Goal: Transaction & Acquisition: Purchase product/service

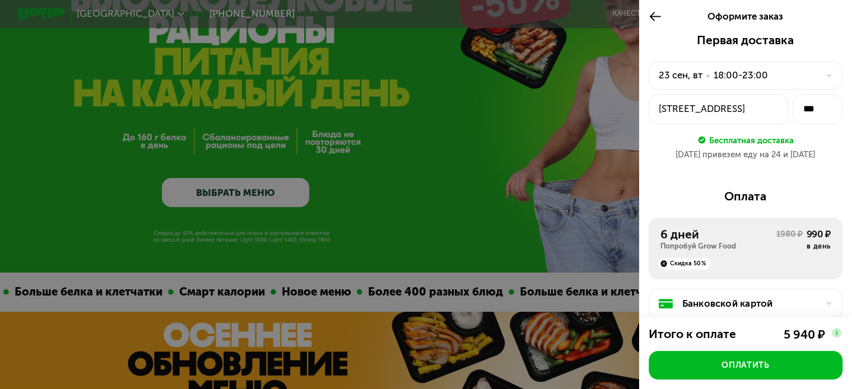
click at [780, 78] on div "[DATE] • 18:00-23:00" at bounding box center [739, 75] width 160 height 14
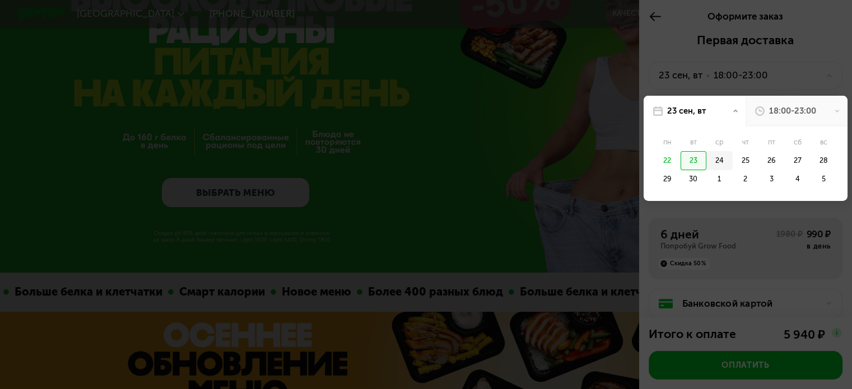
click at [713, 163] on div "24" at bounding box center [720, 160] width 26 height 19
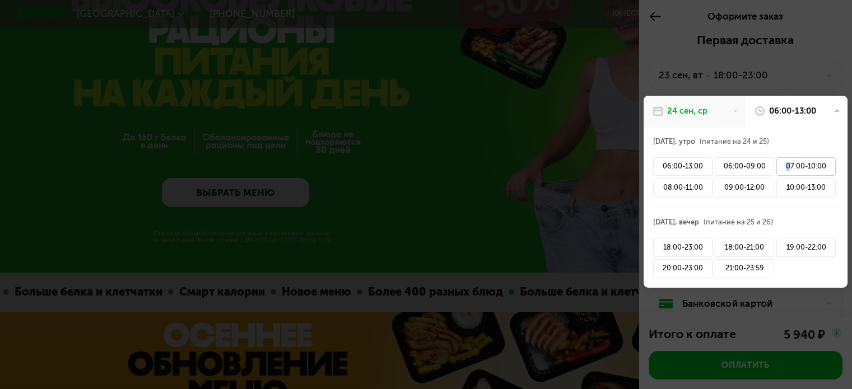
click at [780, 170] on div "07:00-10:00" at bounding box center [806, 166] width 59 height 19
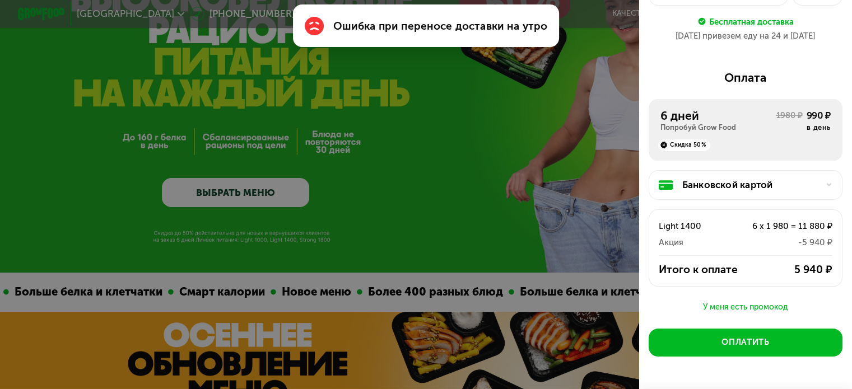
scroll to position [159, 0]
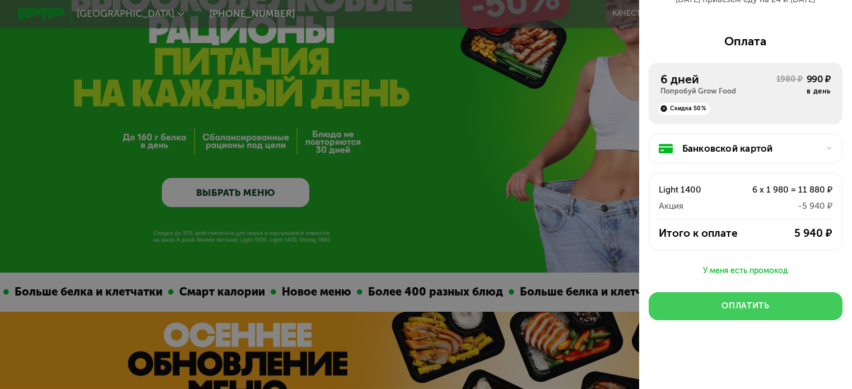
click at [740, 297] on button "Оплатить" at bounding box center [746, 306] width 194 height 29
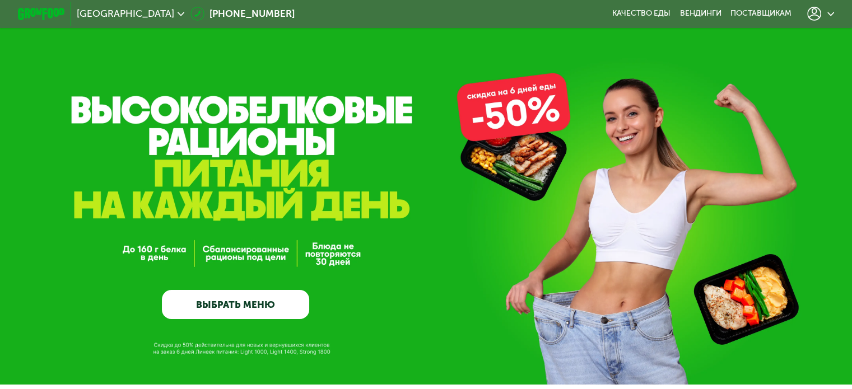
click at [276, 308] on link "ВЫБРАТЬ МЕНЮ" at bounding box center [235, 305] width 147 height 30
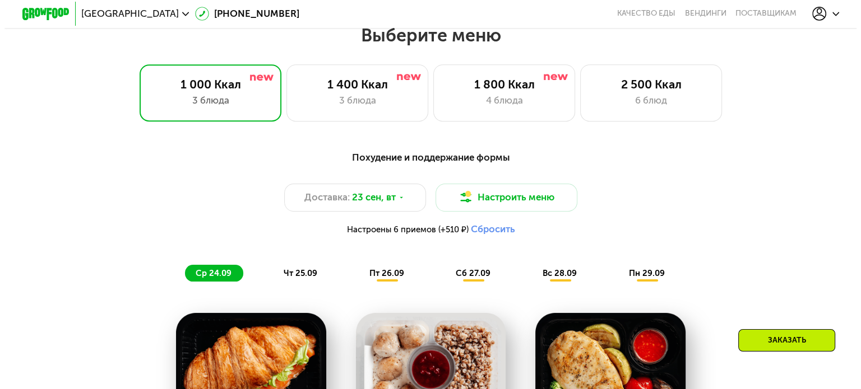
scroll to position [753, 0]
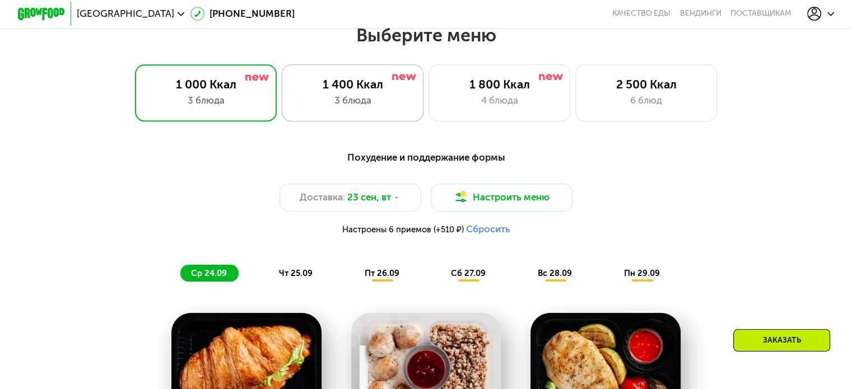
click at [360, 99] on div "3 блюда" at bounding box center [352, 101] width 117 height 14
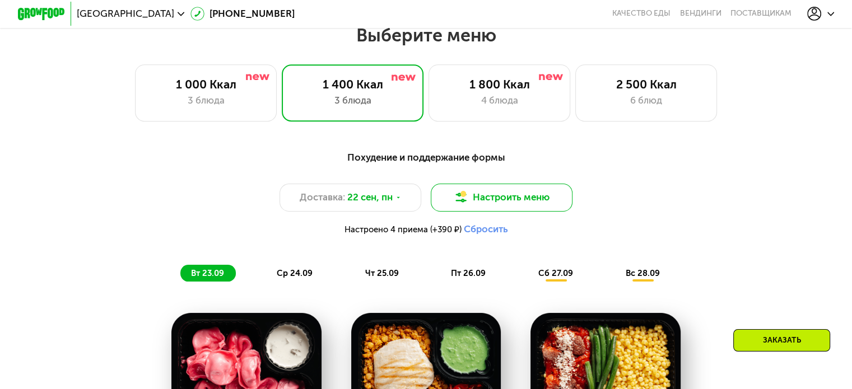
click at [492, 206] on button "Настроить меню" at bounding box center [502, 198] width 142 height 29
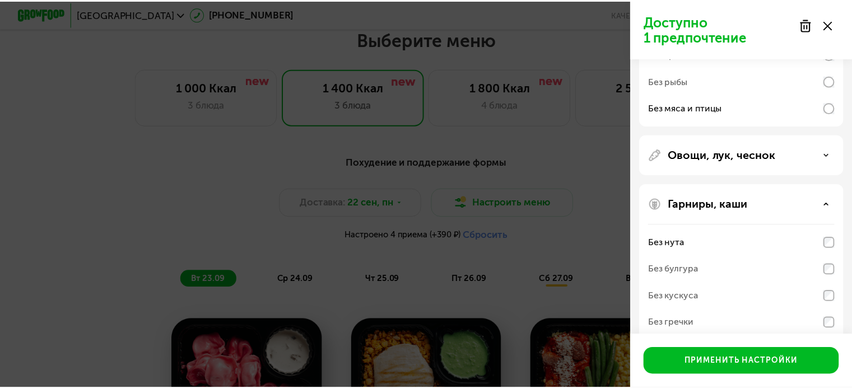
scroll to position [268, 0]
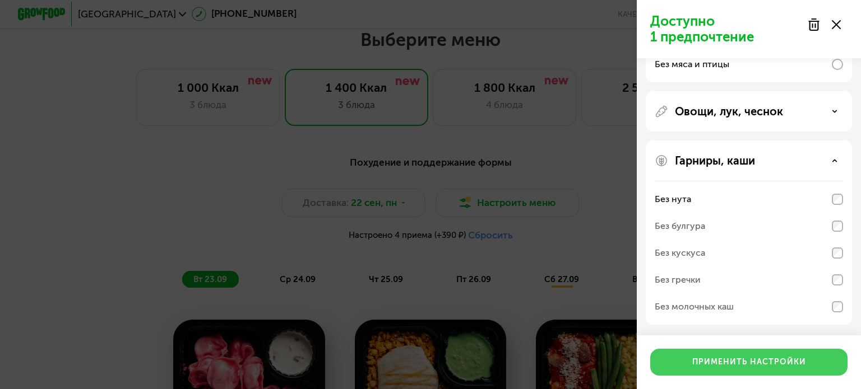
click at [748, 365] on div "Применить настройки" at bounding box center [749, 362] width 114 height 11
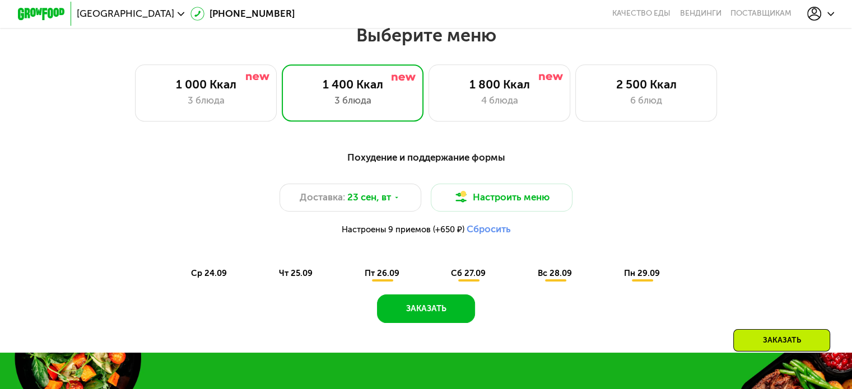
click at [751, 345] on div "Заказать" at bounding box center [781, 340] width 97 height 22
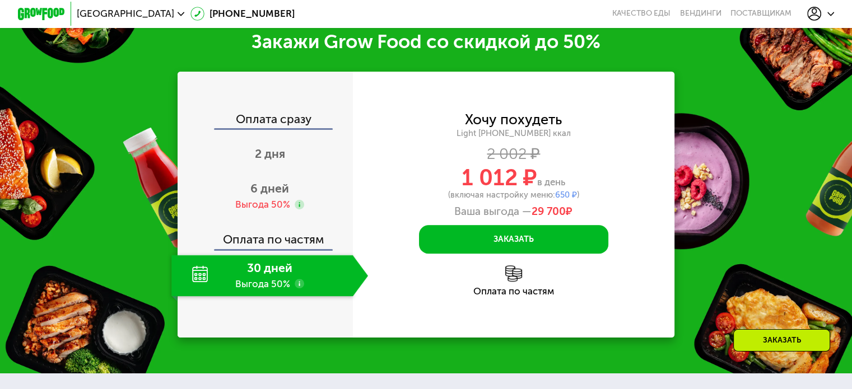
scroll to position [1113, 0]
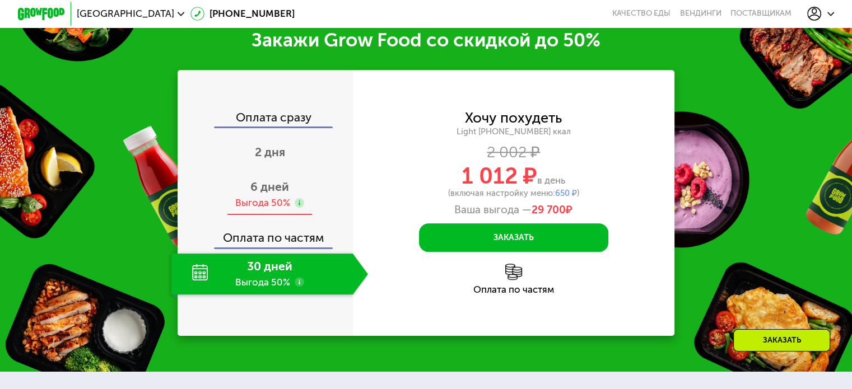
click at [256, 208] on div "Выгода 50%" at bounding box center [262, 203] width 55 height 13
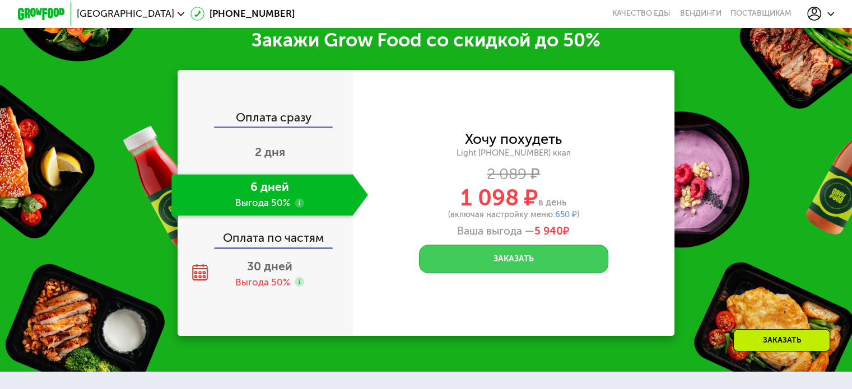
click at [490, 267] on button "Заказать" at bounding box center [513, 259] width 189 height 29
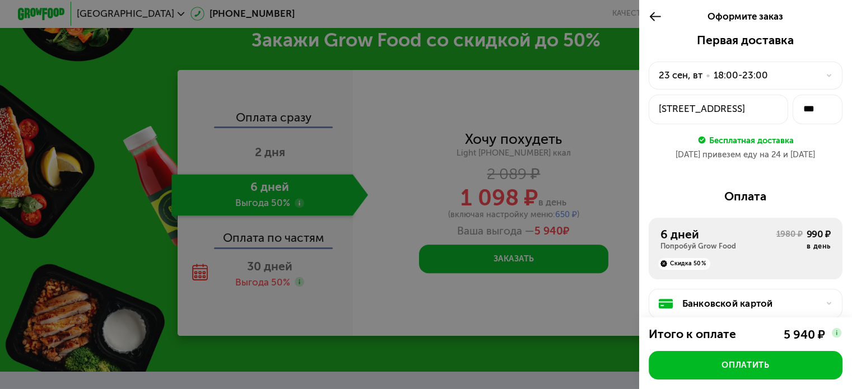
click at [800, 71] on div "23 сен, вт • 18:00-23:00" at bounding box center [739, 75] width 160 height 14
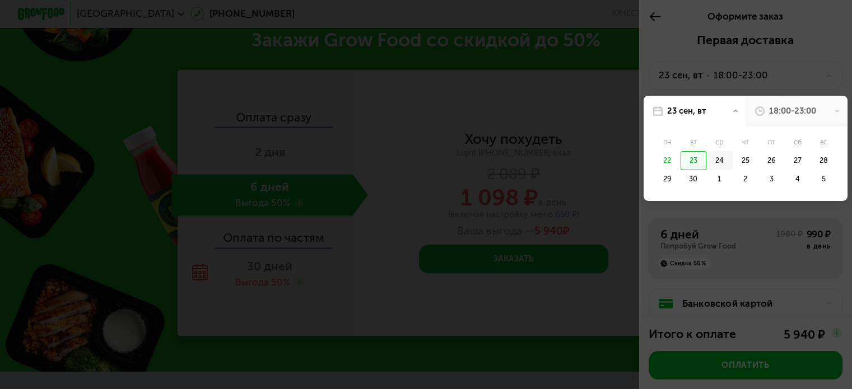
click at [715, 161] on div "24" at bounding box center [720, 160] width 26 height 19
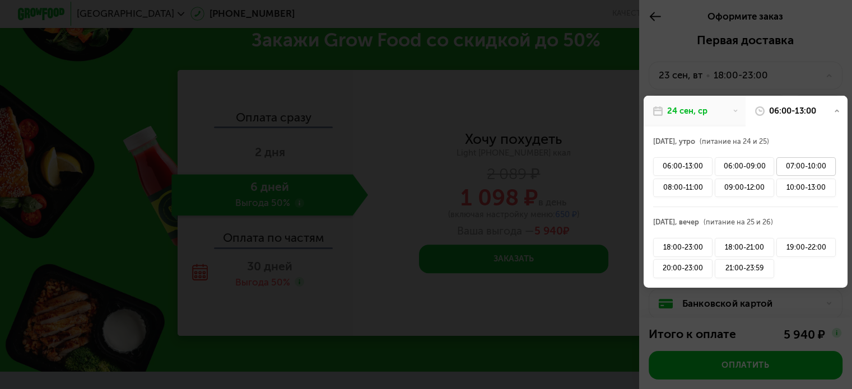
click at [805, 170] on div "07:00-10:00" at bounding box center [806, 166] width 59 height 19
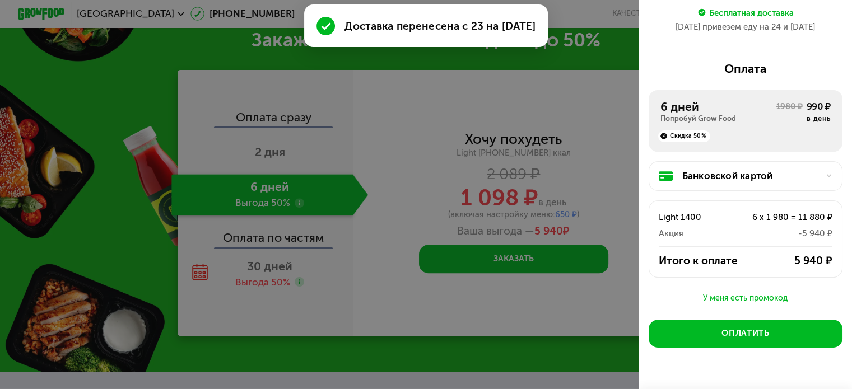
scroll to position [159, 0]
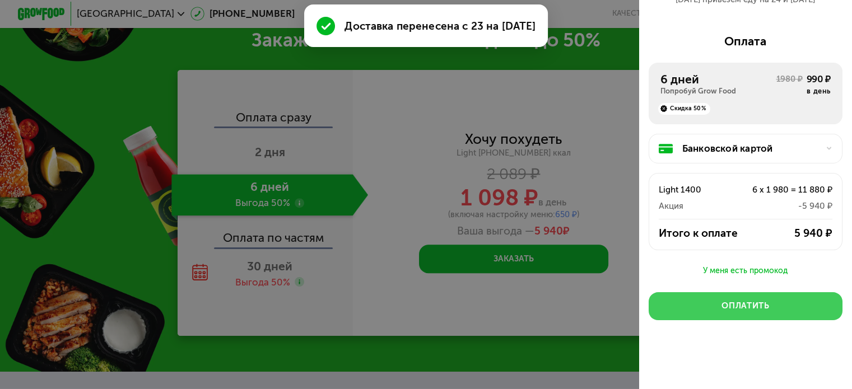
click at [748, 304] on div "Оплатить" at bounding box center [746, 306] width 48 height 12
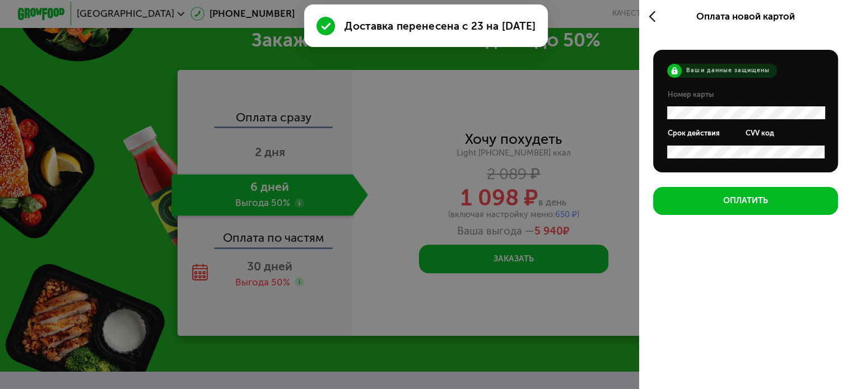
scroll to position [0, 0]
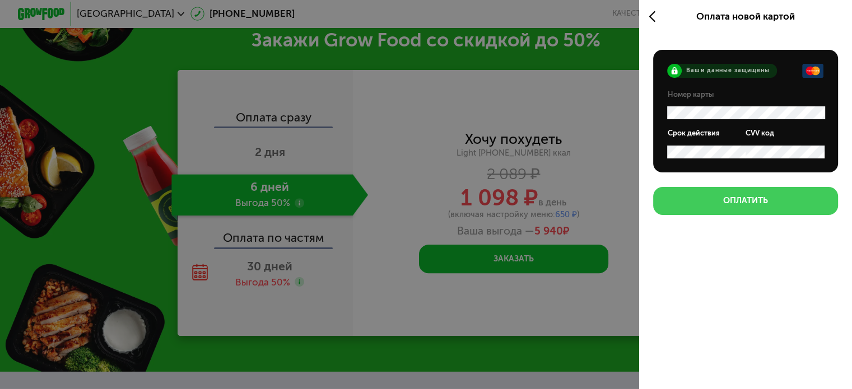
click at [765, 207] on button "Оплатить" at bounding box center [745, 201] width 185 height 29
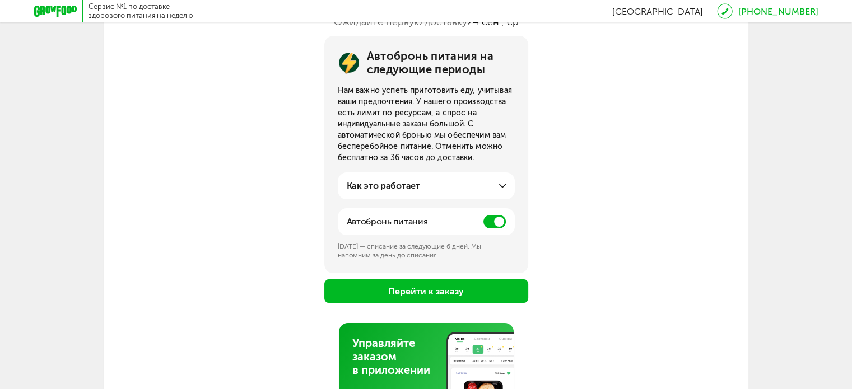
scroll to position [143, 0]
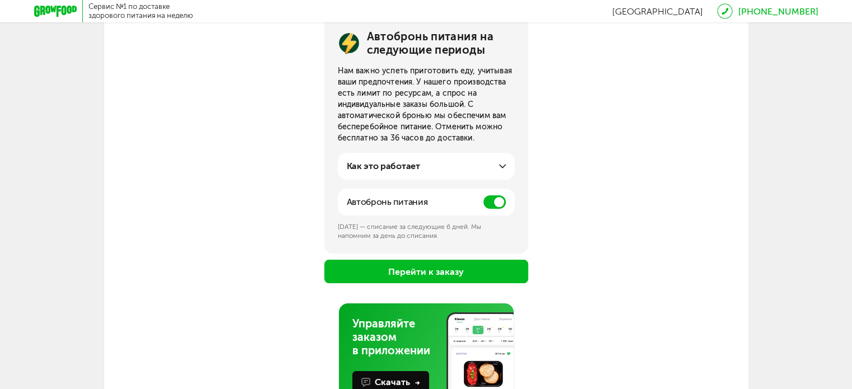
click at [471, 272] on button "Перейти к заказу" at bounding box center [426, 272] width 204 height 24
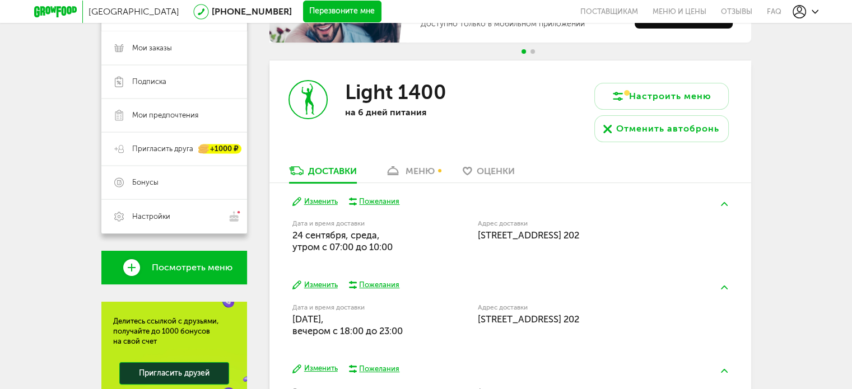
scroll to position [137, 0]
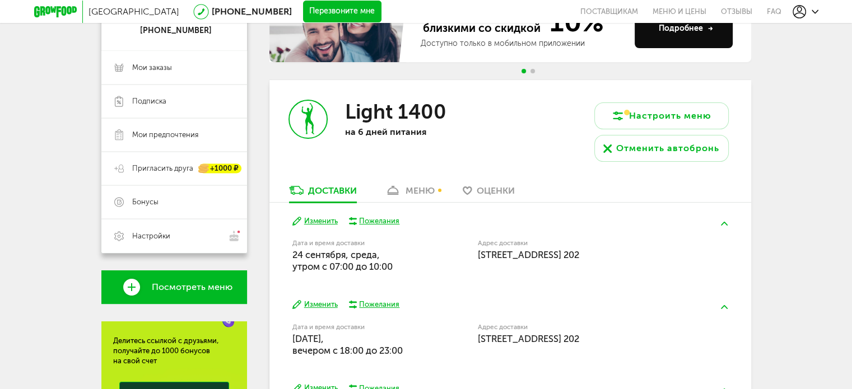
click at [410, 185] on div "меню" at bounding box center [420, 190] width 29 height 11
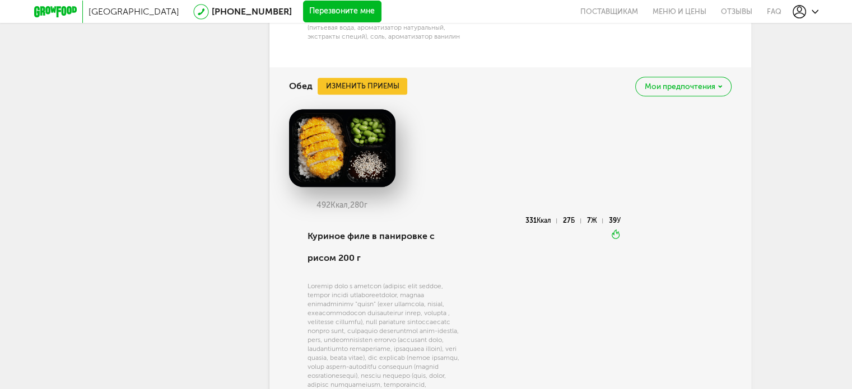
scroll to position [918, 0]
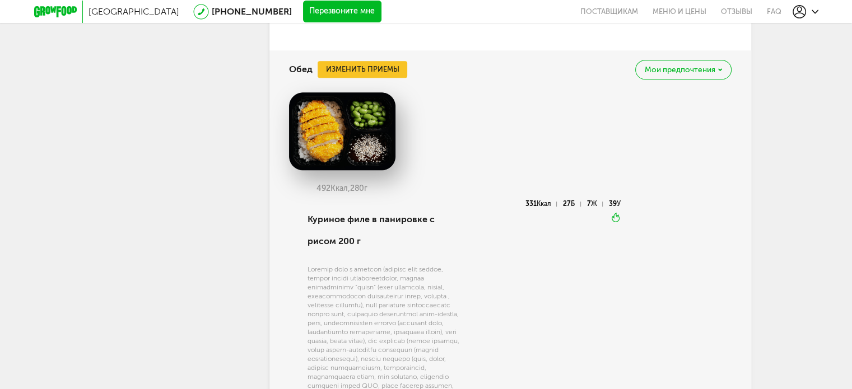
click at [688, 73] on div "Мои предпочтения" at bounding box center [683, 70] width 96 height 20
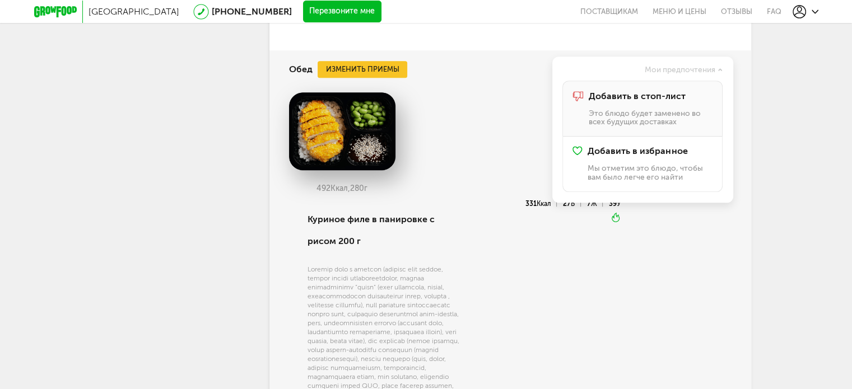
click at [672, 96] on span "Добавить в стоп-лист" at bounding box center [636, 96] width 97 height 10
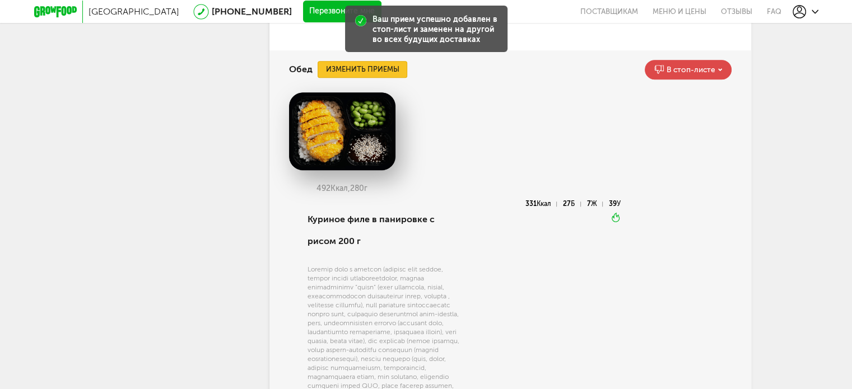
click at [402, 68] on button "Изменить приемы" at bounding box center [363, 69] width 90 height 17
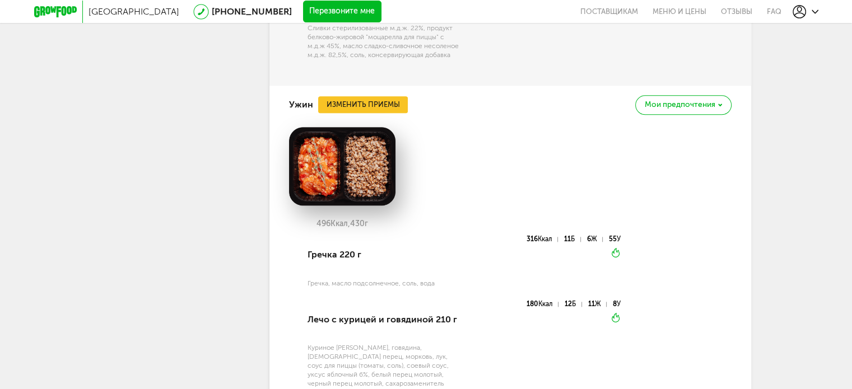
scroll to position [1366, 0]
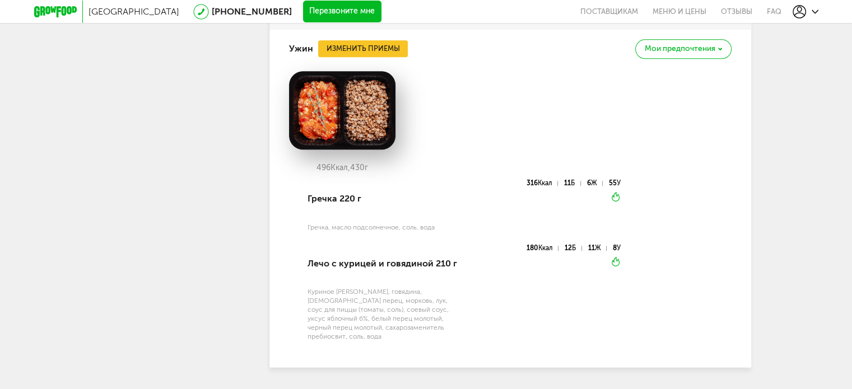
click at [679, 59] on div "Мои предпочтения" at bounding box center [683, 49] width 96 height 20
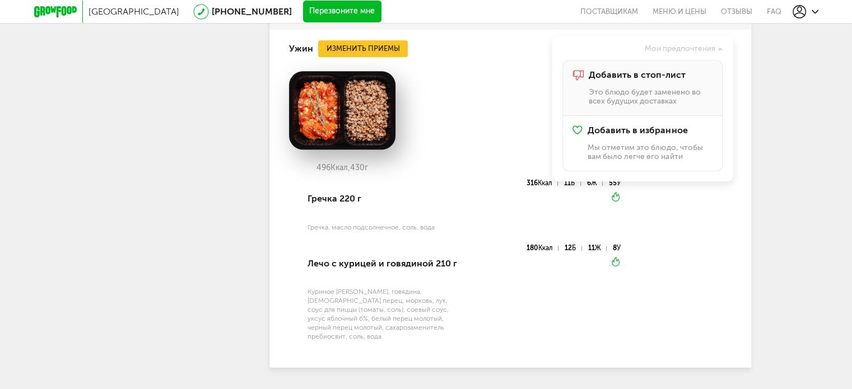
click at [668, 80] on span "Добавить в стоп-лист" at bounding box center [636, 75] width 97 height 10
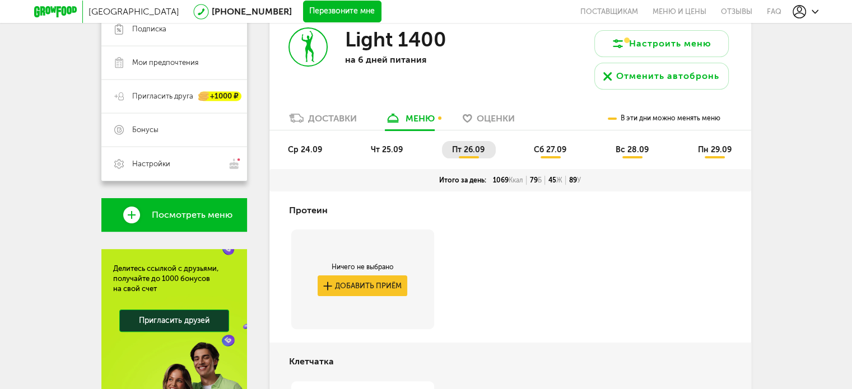
scroll to position [229, 0]
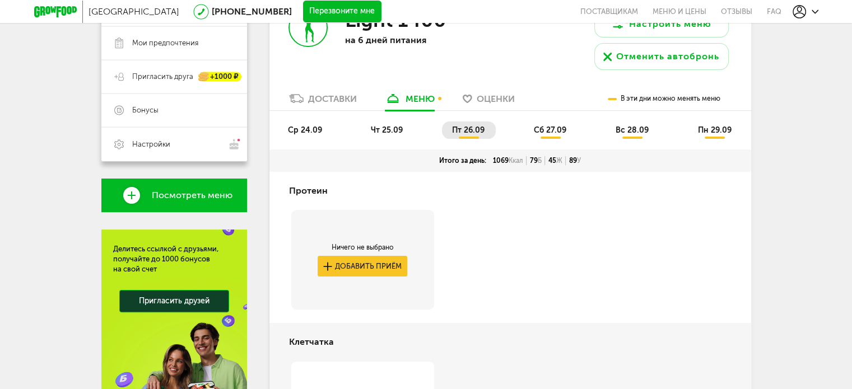
click at [554, 133] on span "сб 27.09" at bounding box center [550, 131] width 32 height 10
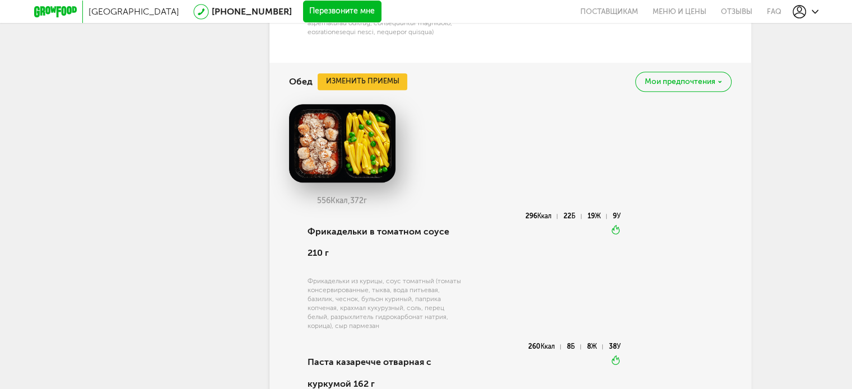
scroll to position [1014, 0]
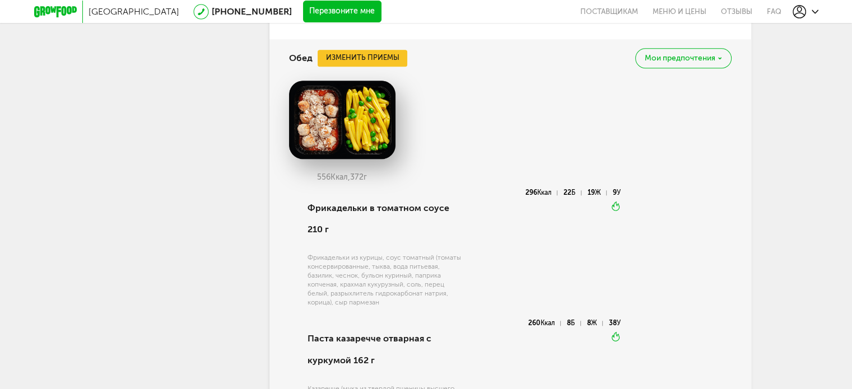
click at [663, 62] on span "Мои предпочтения" at bounding box center [680, 58] width 71 height 8
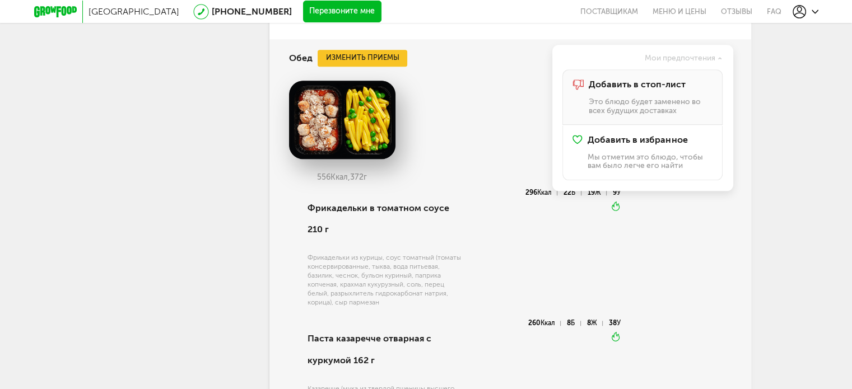
click at [653, 90] on span "Добавить в стоп-лист" at bounding box center [636, 85] width 97 height 10
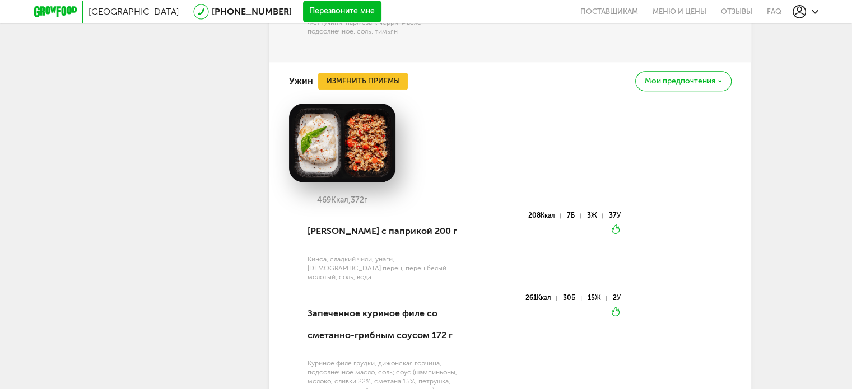
scroll to position [1406, 0]
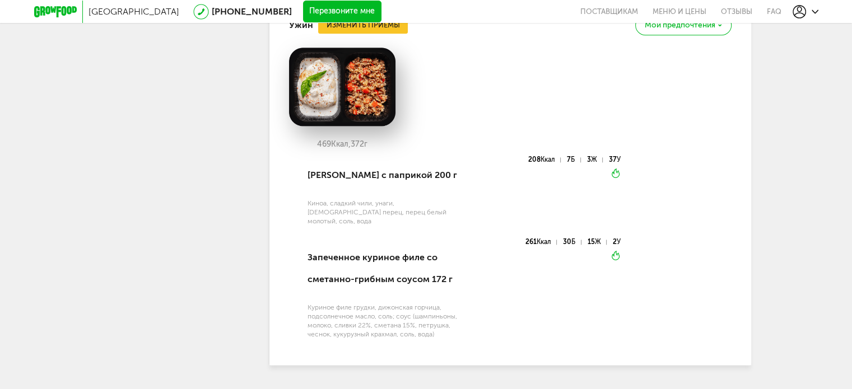
click at [676, 35] on div "Мои предпочтения" at bounding box center [683, 25] width 96 height 20
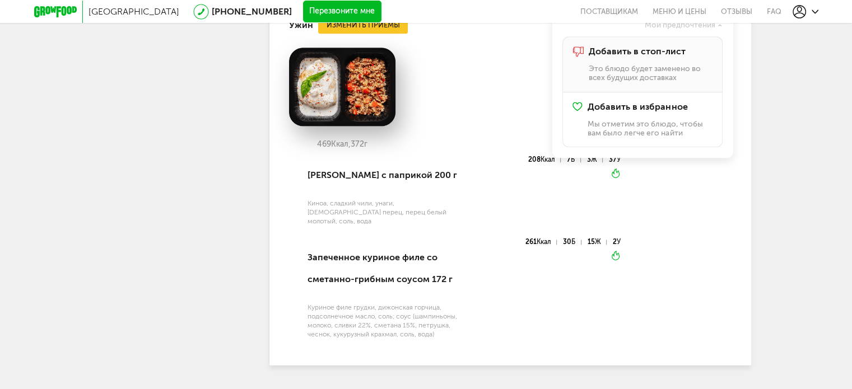
click at [666, 57] on span "Добавить в стоп-лист" at bounding box center [636, 52] width 97 height 10
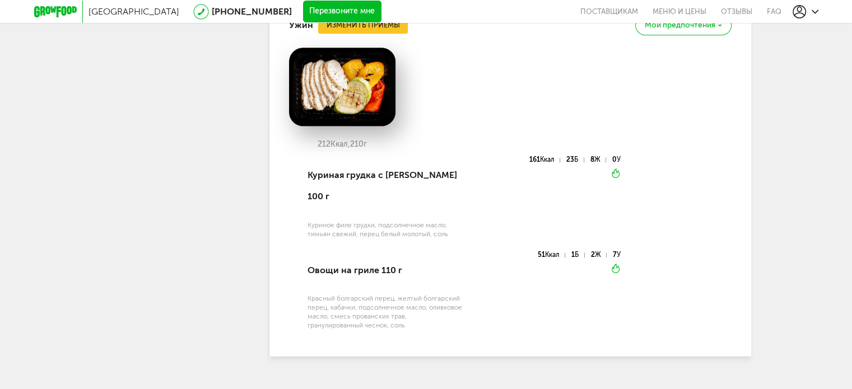
click at [663, 35] on div "Мои предпочтения" at bounding box center [683, 25] width 96 height 20
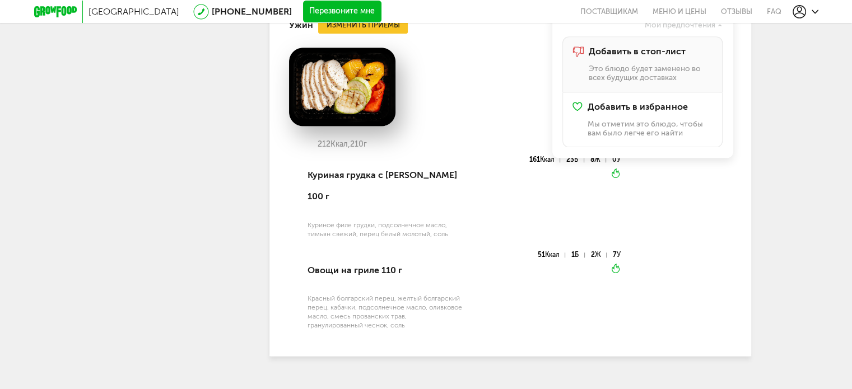
click at [653, 57] on span "Добавить в стоп-лист" at bounding box center [636, 52] width 97 height 10
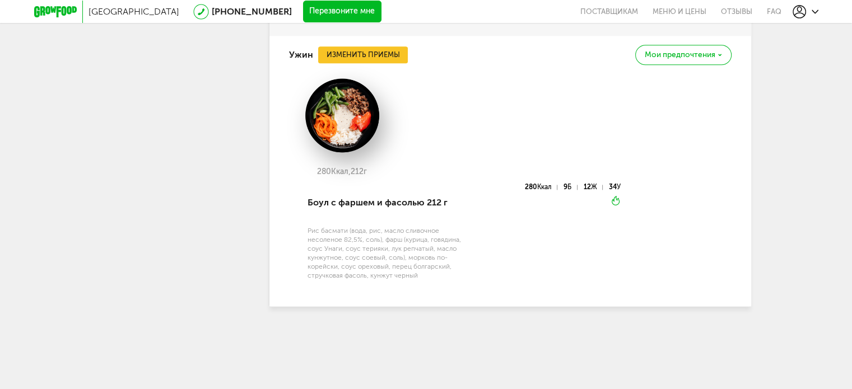
scroll to position [1368, 0]
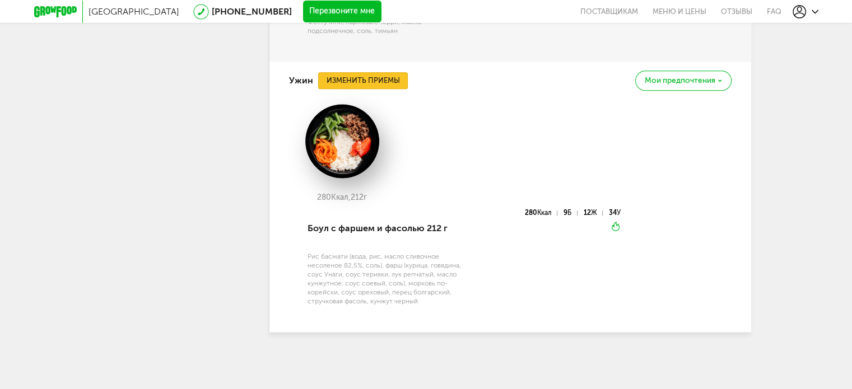
click at [387, 85] on button "Изменить приемы" at bounding box center [363, 80] width 90 height 17
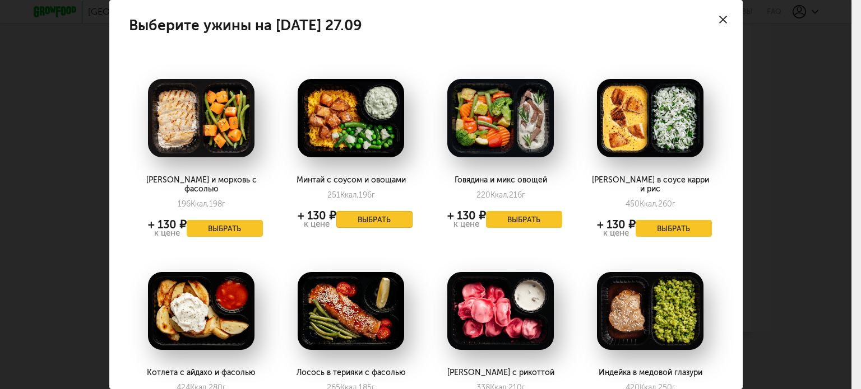
click at [369, 220] on button "Выбрать" at bounding box center [374, 219] width 76 height 17
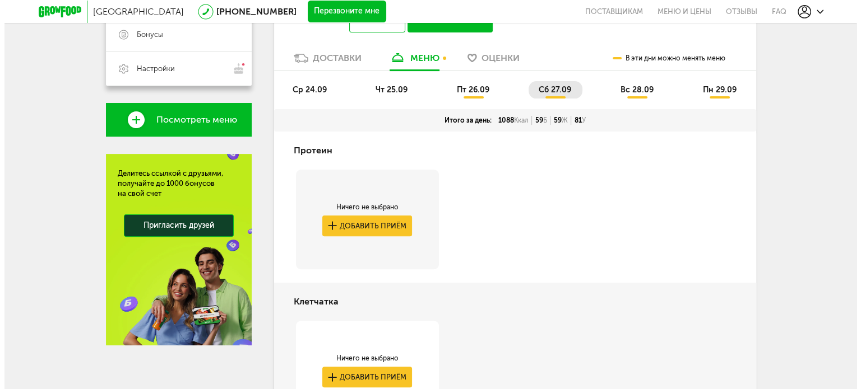
scroll to position [219, 0]
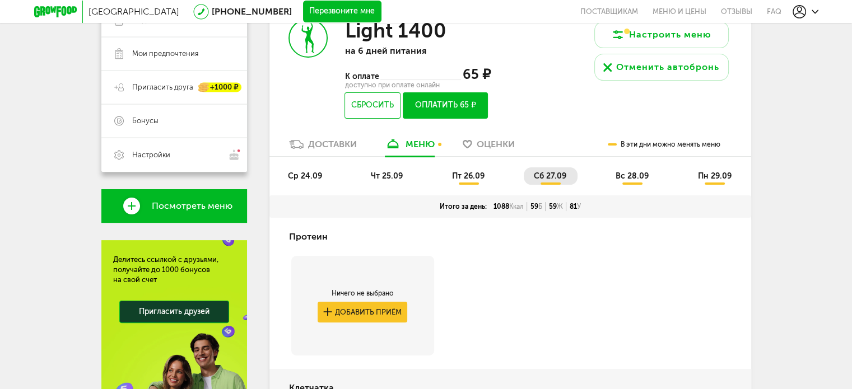
click at [635, 177] on span "вс 28.09" at bounding box center [632, 176] width 33 height 10
click at [639, 33] on button "Настроить меню" at bounding box center [662, 34] width 134 height 27
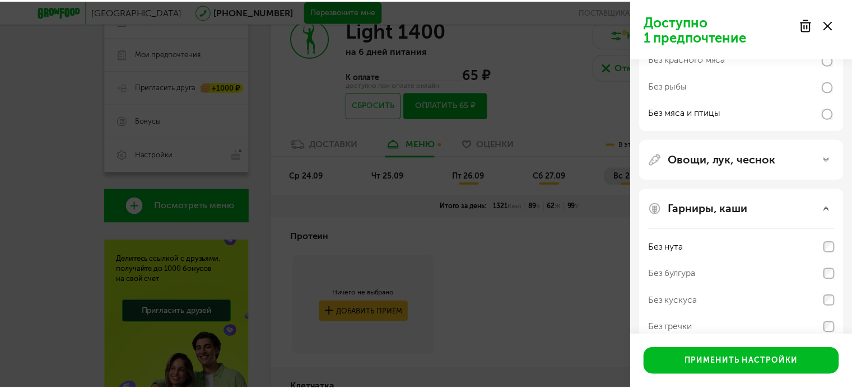
scroll to position [268, 0]
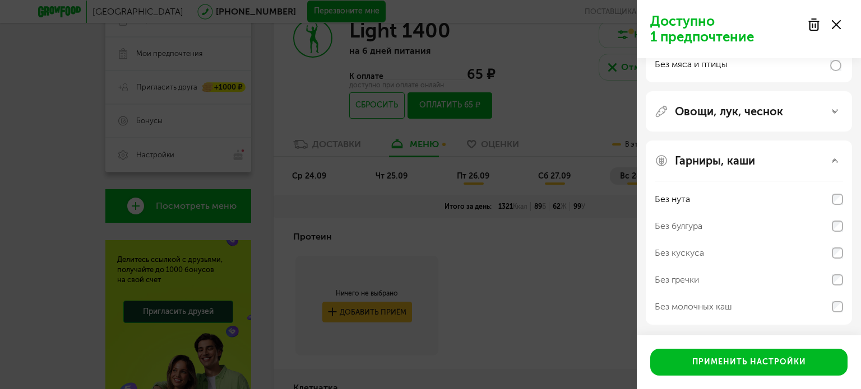
click at [746, 356] on button "Применить настройки" at bounding box center [748, 362] width 197 height 27
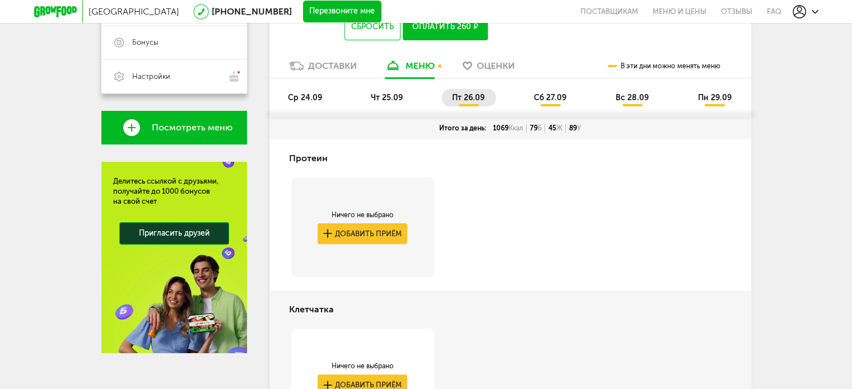
scroll to position [164, 0]
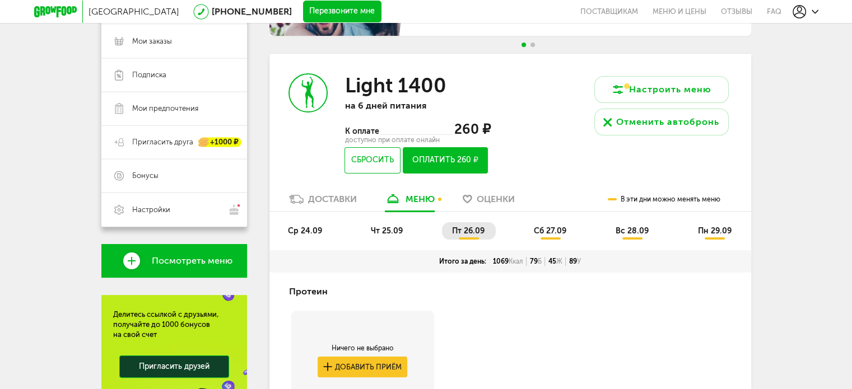
click at [560, 227] on span "сб 27.09" at bounding box center [550, 231] width 32 height 10
click at [548, 231] on span "сб 27.09" at bounding box center [550, 231] width 32 height 10
click at [393, 225] on li "чт 25.09" at bounding box center [387, 230] width 53 height 17
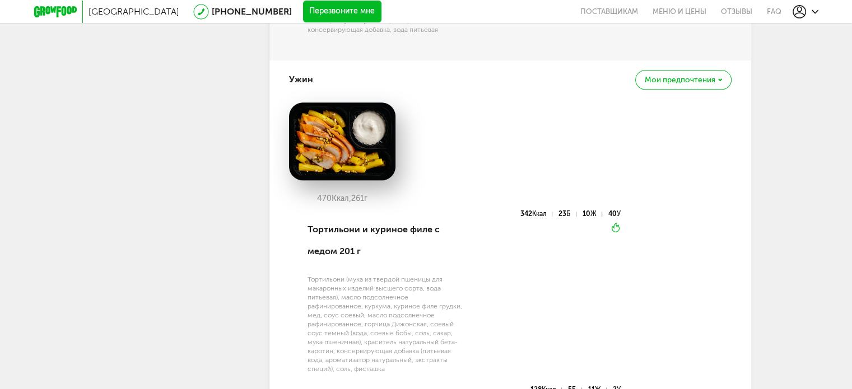
scroll to position [1116, 0]
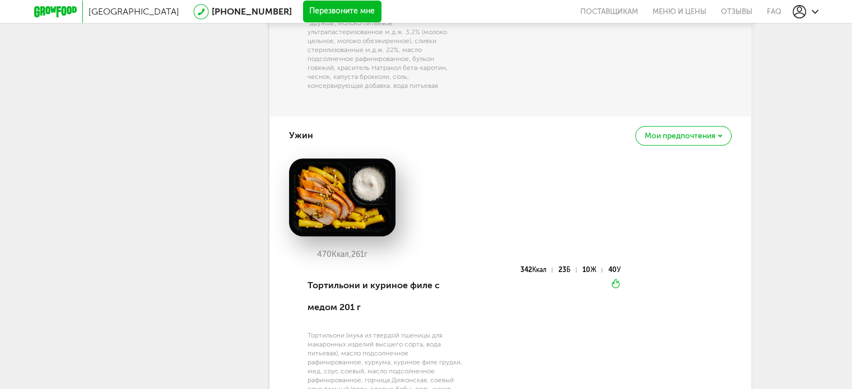
click at [717, 133] on div "Мои предпочтения" at bounding box center [683, 136] width 96 height 20
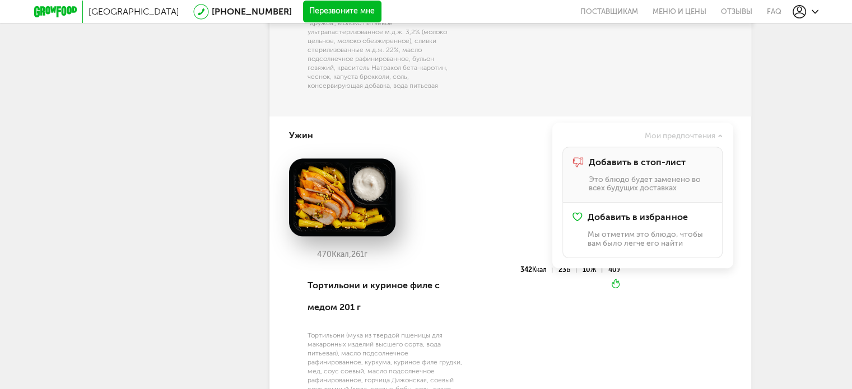
click at [672, 159] on span "Добавить в стоп-лист" at bounding box center [636, 162] width 97 height 10
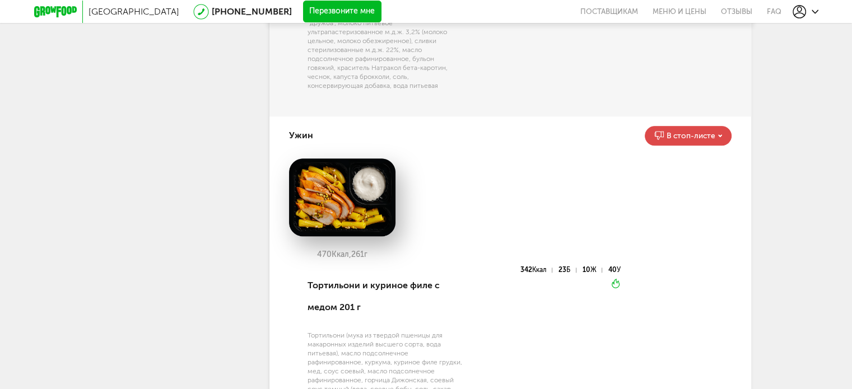
click at [666, 137] on div "В стоп-листе" at bounding box center [688, 136] width 86 height 20
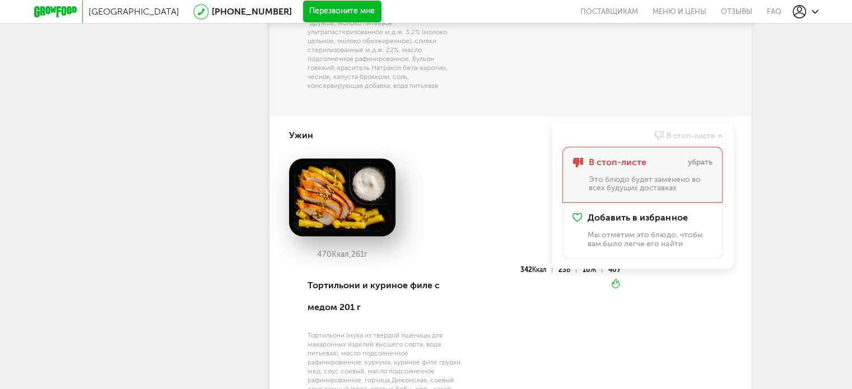
click at [634, 166] on span "В стоп-листе" at bounding box center [617, 162] width 58 height 10
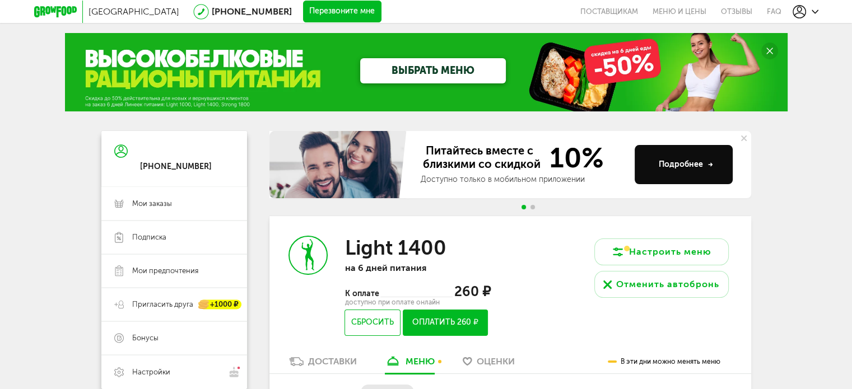
scroll to position [0, 0]
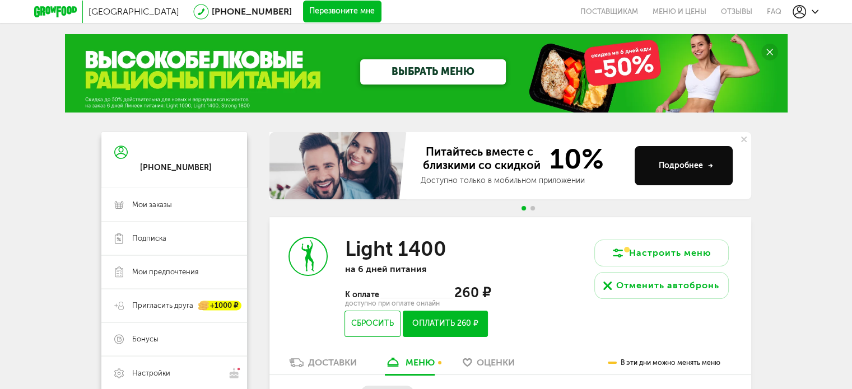
click at [303, 14] on button "Перезвоните мне" at bounding box center [342, 12] width 78 height 22
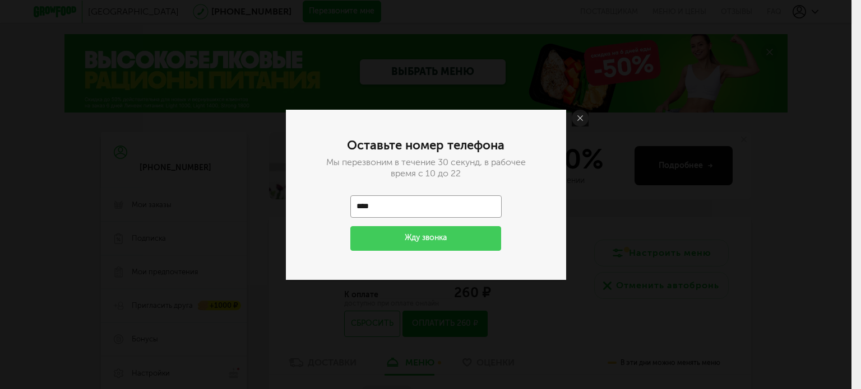
click at [388, 202] on input "****" at bounding box center [425, 207] width 151 height 22
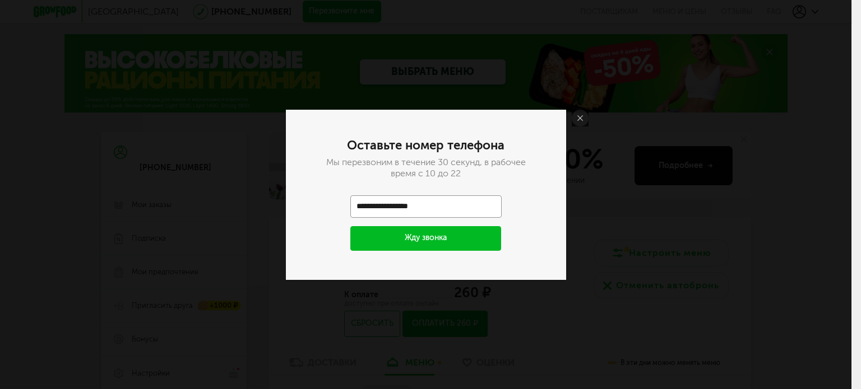
type input "**********"
click at [391, 240] on button "Жду звонка" at bounding box center [425, 238] width 151 height 25
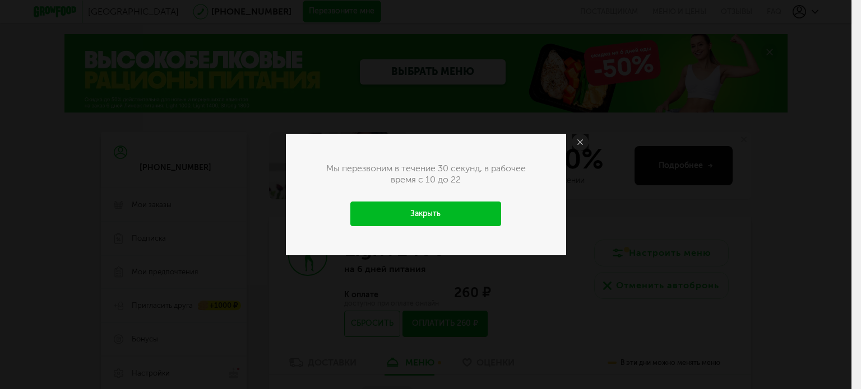
click at [449, 211] on link "Закрыть" at bounding box center [425, 214] width 151 height 25
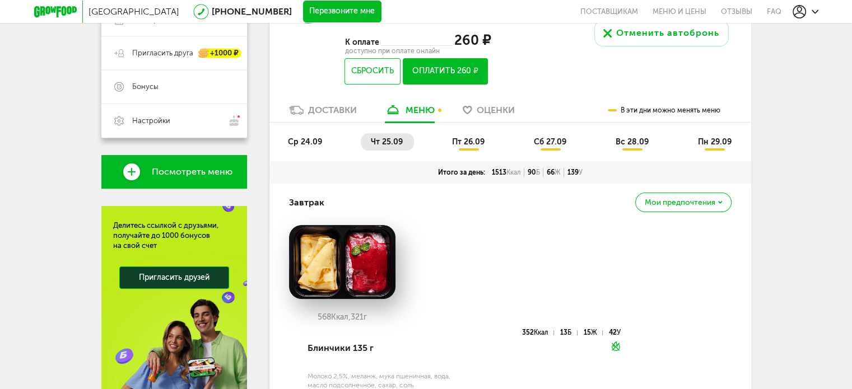
scroll to position [280, 0]
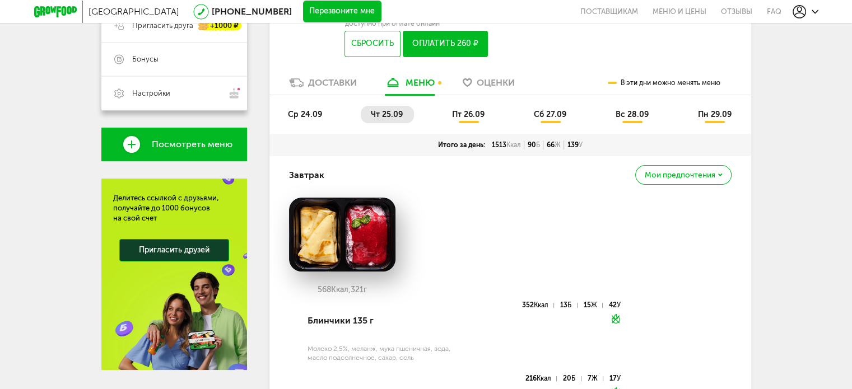
click at [561, 112] on span "сб 27.09" at bounding box center [550, 115] width 32 height 10
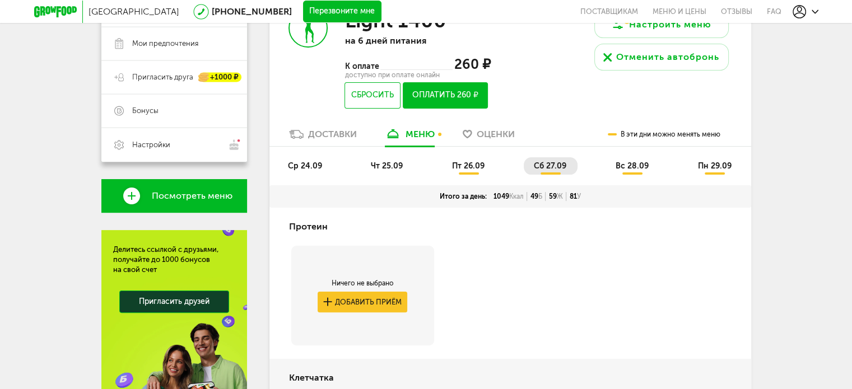
scroll to position [212, 0]
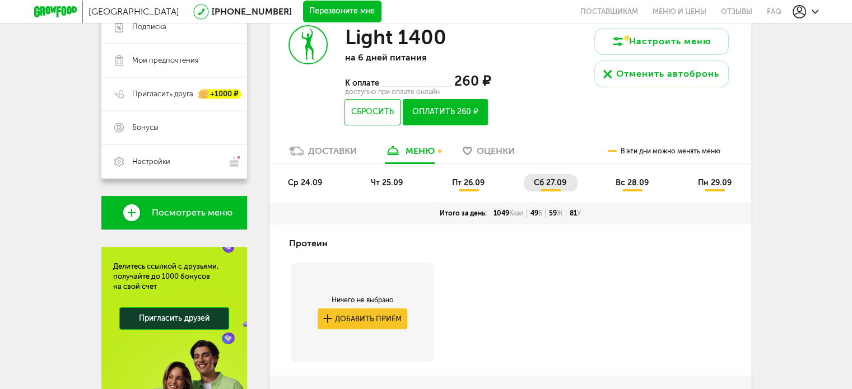
click at [630, 188] on li "вс 28.09" at bounding box center [633, 182] width 54 height 17
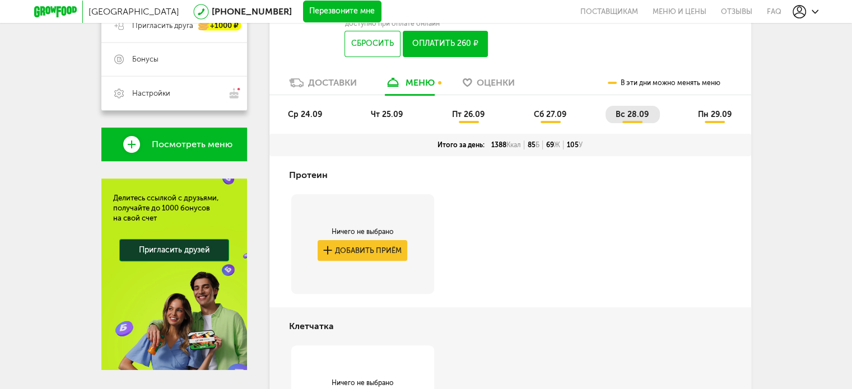
scroll to position [168, 0]
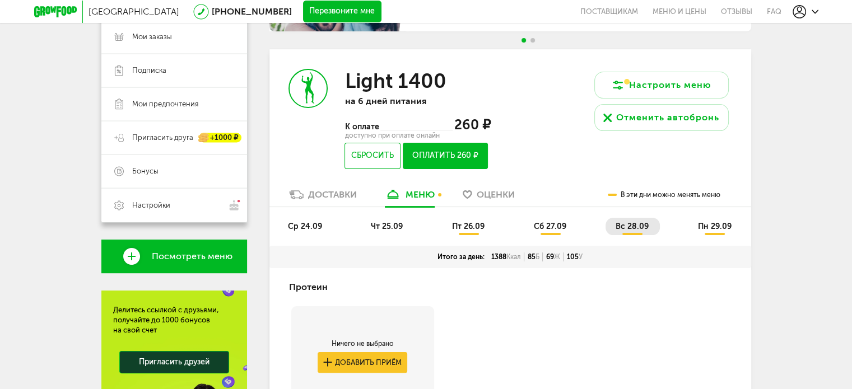
click at [712, 227] on span "пн 29.09" at bounding box center [715, 227] width 34 height 10
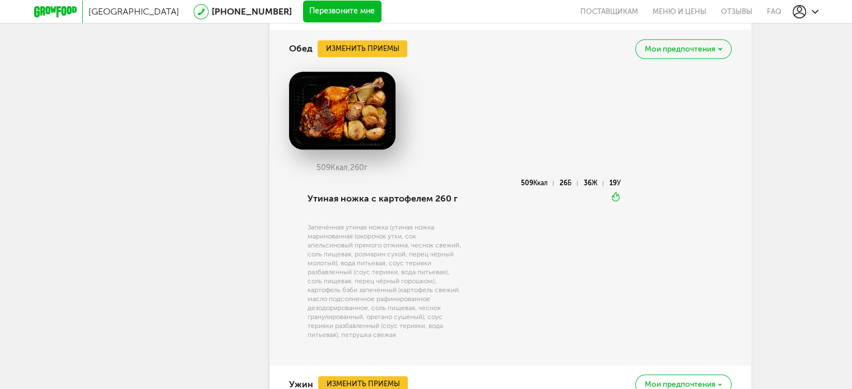
scroll to position [1121, 0]
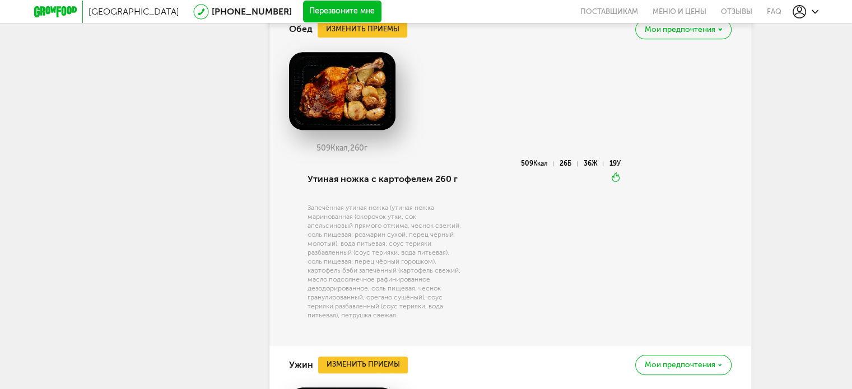
click at [679, 34] on div "Мои предпочтения" at bounding box center [683, 30] width 96 height 20
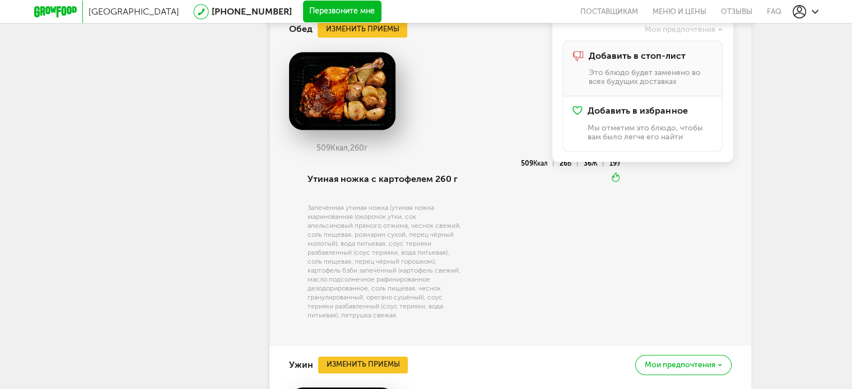
click at [675, 53] on span "Добавить в стоп-лист" at bounding box center [636, 56] width 97 height 10
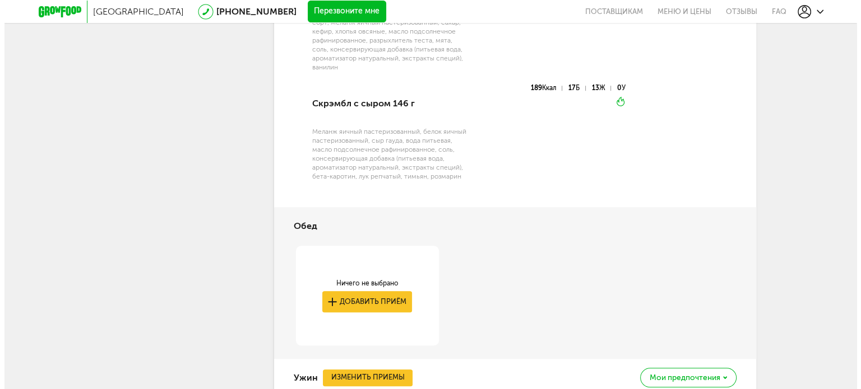
scroll to position [1022, 0]
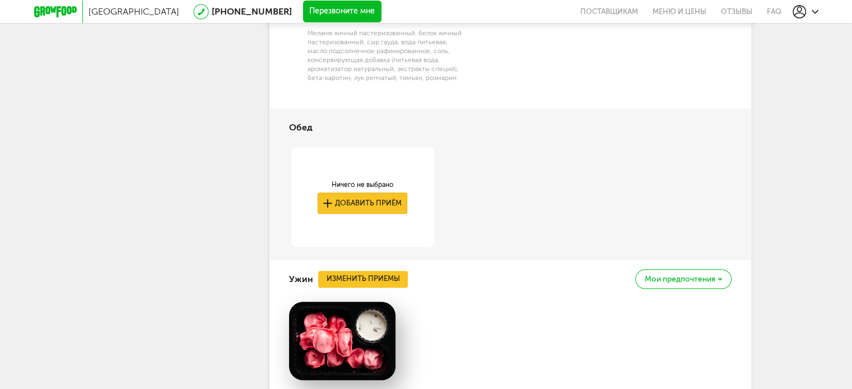
click at [356, 204] on button "Добавить приём" at bounding box center [363, 203] width 90 height 21
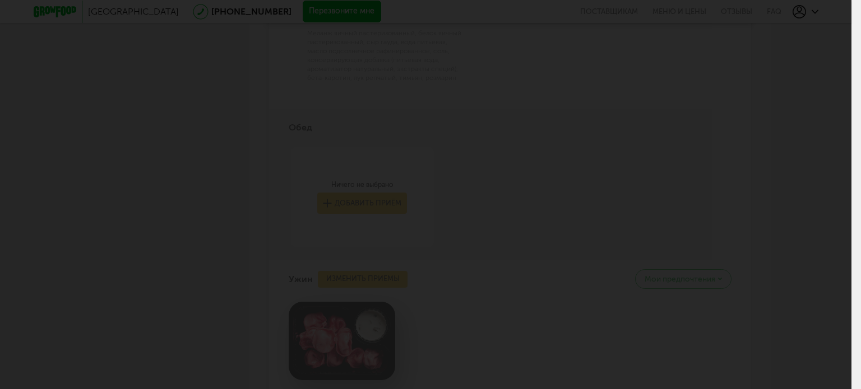
click at [408, 136] on div at bounding box center [425, 194] width 851 height 389
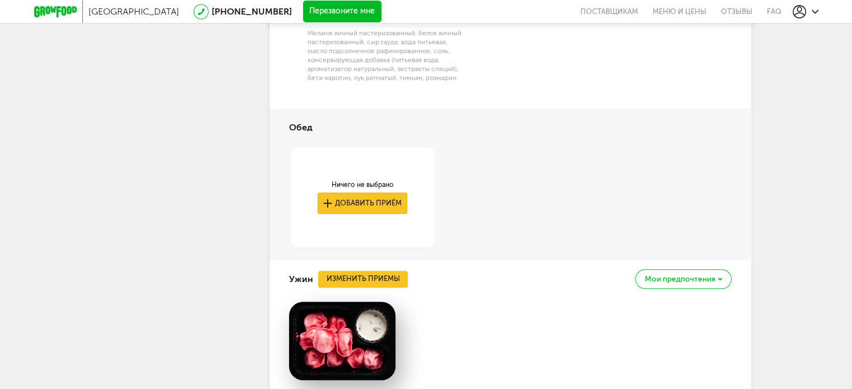
click at [370, 201] on button "Добавить приём" at bounding box center [363, 203] width 90 height 21
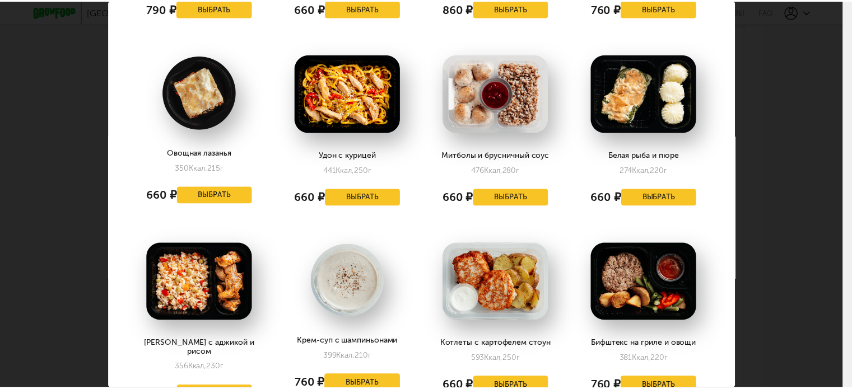
scroll to position [1177, 0]
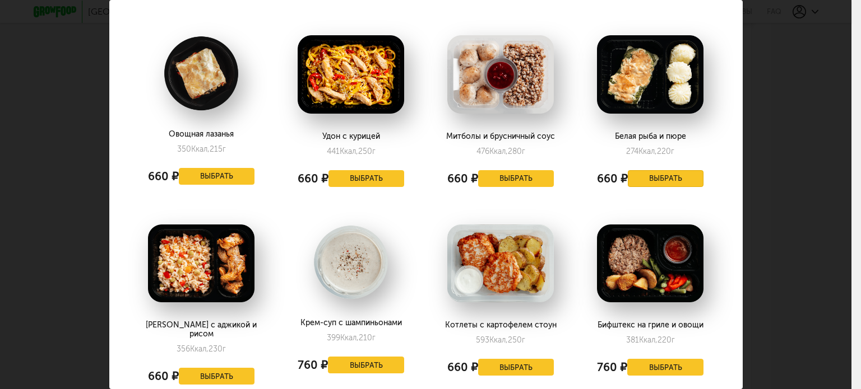
click at [666, 181] on button "Выбрать" at bounding box center [666, 178] width 76 height 17
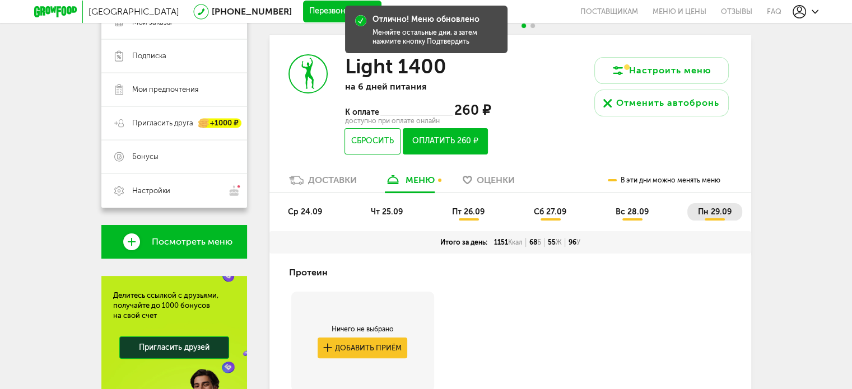
scroll to position [224, 0]
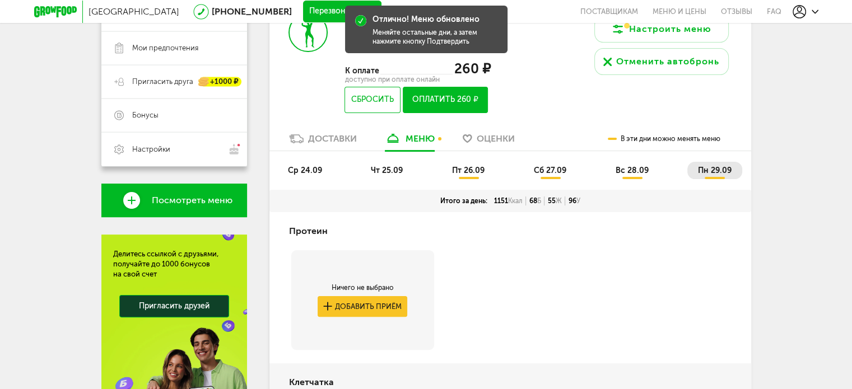
click at [466, 171] on span "пт 26.09" at bounding box center [468, 171] width 32 height 10
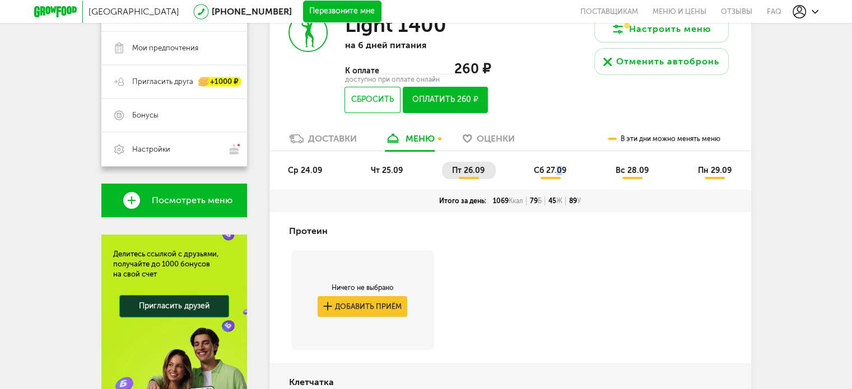
click at [557, 170] on span "сб 27.09" at bounding box center [550, 171] width 32 height 10
click at [642, 168] on span "вс 28.09" at bounding box center [632, 171] width 33 height 10
click at [718, 166] on span "пн 29.09" at bounding box center [715, 171] width 34 height 10
click at [631, 168] on span "вс 28.09" at bounding box center [632, 171] width 33 height 10
click at [553, 168] on span "сб 27.09" at bounding box center [550, 171] width 32 height 10
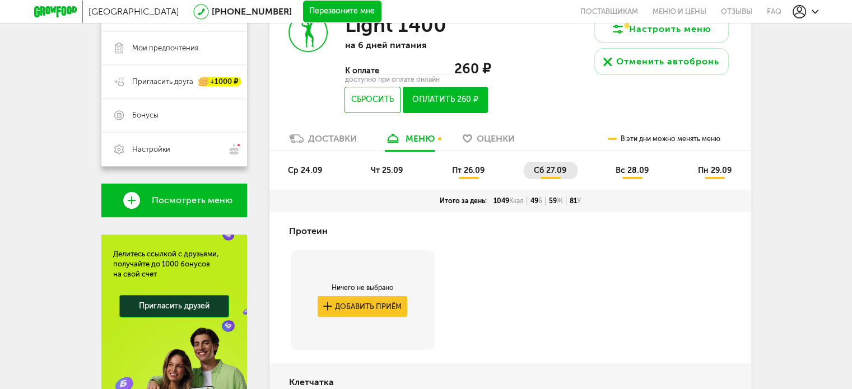
click at [468, 169] on span "пт 26.09" at bounding box center [468, 171] width 32 height 10
click at [372, 166] on span "чт 25.09" at bounding box center [387, 171] width 32 height 10
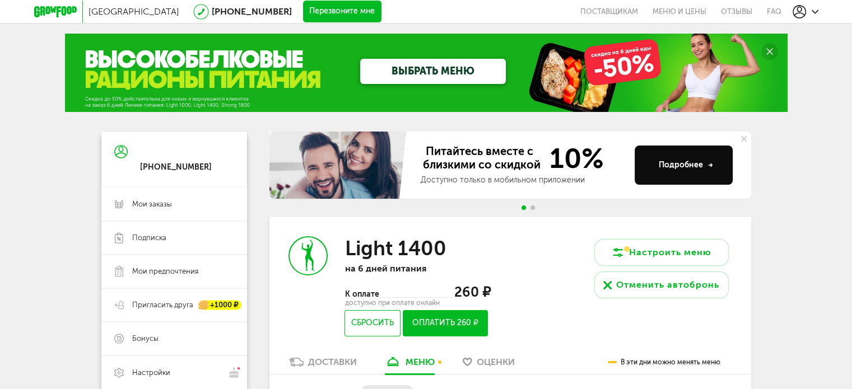
scroll to position [0, 0]
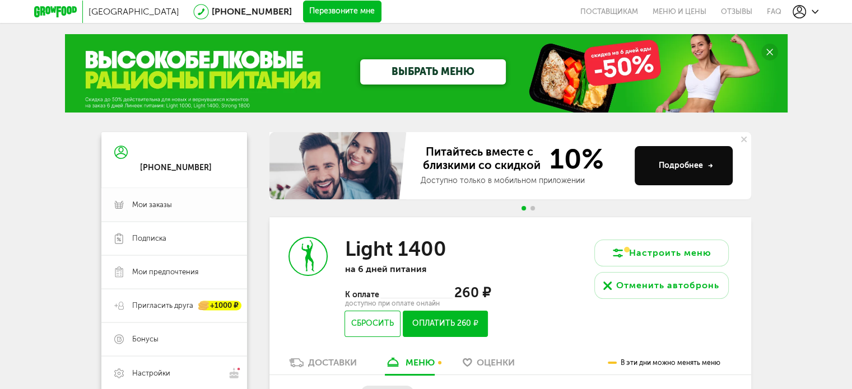
click at [156, 210] on link "Мои заказы" at bounding box center [174, 205] width 146 height 34
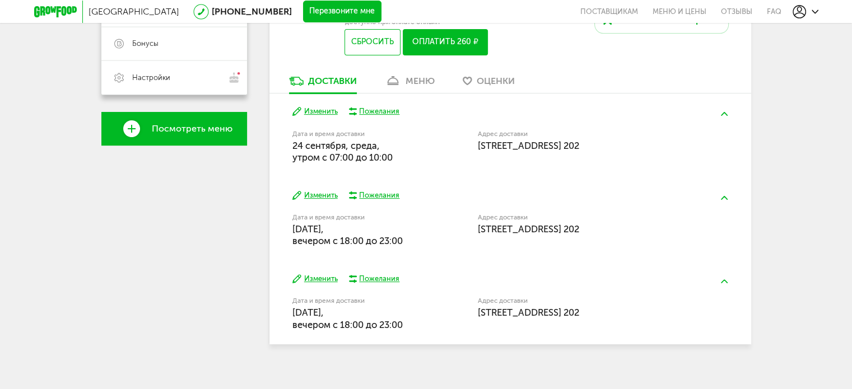
scroll to position [308, 0]
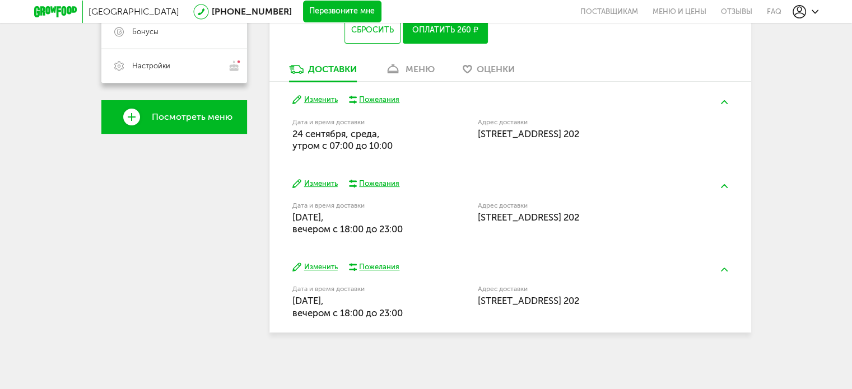
click at [323, 181] on button "Изменить" at bounding box center [314, 184] width 45 height 11
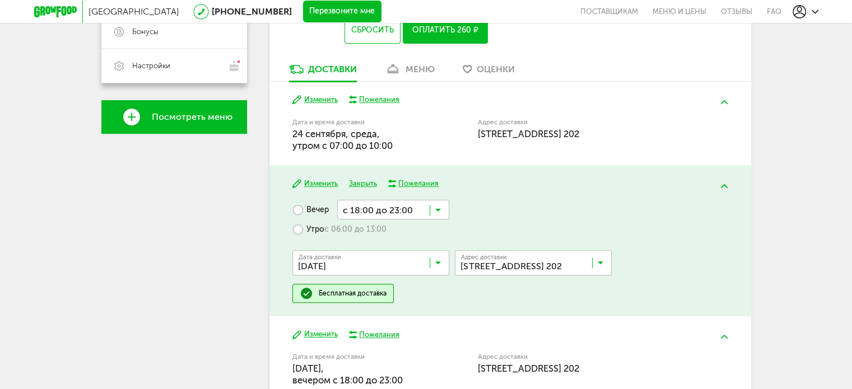
click at [448, 208] on div "Вечер с 18:00 до 23:00 Загрузка... Утро с 06:00 до 13:00 Дата доставки 25 сентя…" at bounding box center [509, 251] width 435 height 103
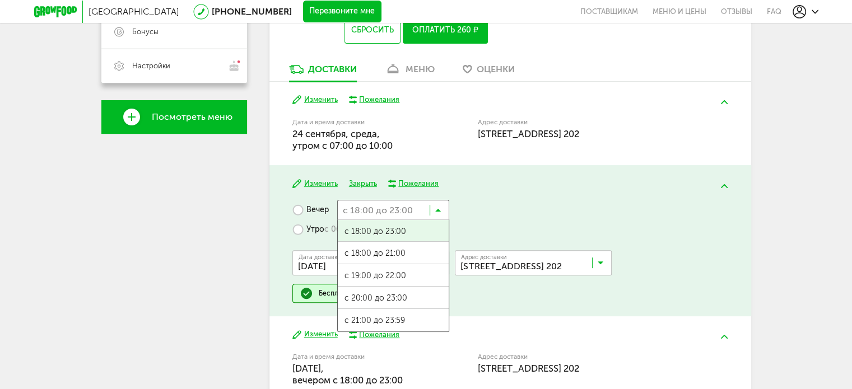
click at [442, 208] on input "Search for option" at bounding box center [393, 209] width 112 height 19
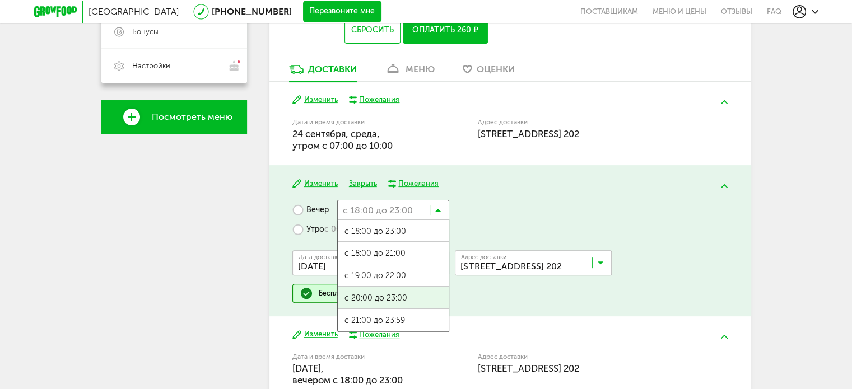
scroll to position [1, 0]
click at [482, 224] on div "Вечер с 18:00 до 23:00 Загрузка... с 18:00 до 23:00 с 18:00 до 21:00 с 19:00 до…" at bounding box center [509, 251] width 435 height 103
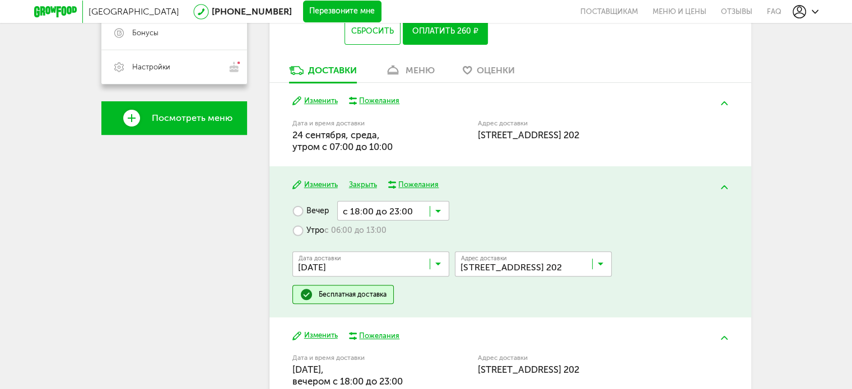
scroll to position [308, 0]
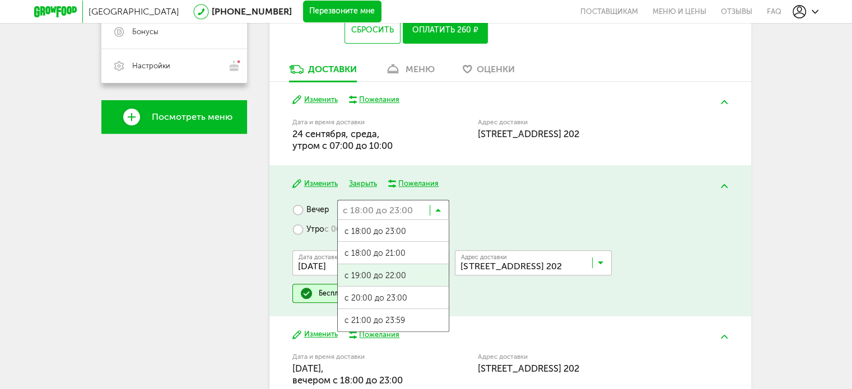
click at [444, 210] on input "Search for option" at bounding box center [393, 209] width 112 height 19
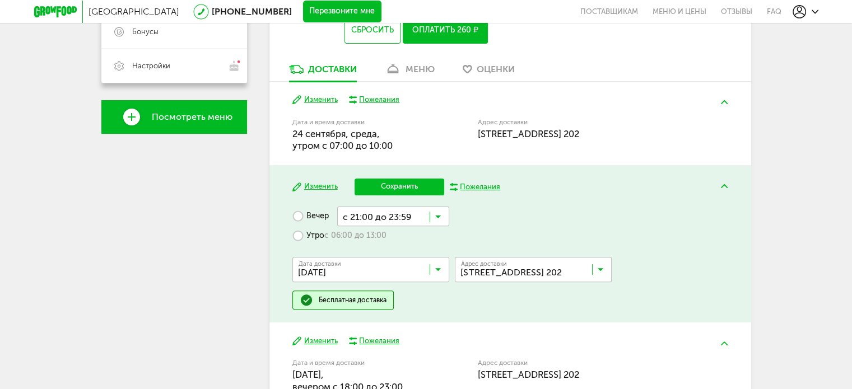
click at [400, 316] on span "с 21:00 до 23:59" at bounding box center [393, 328] width 111 height 24
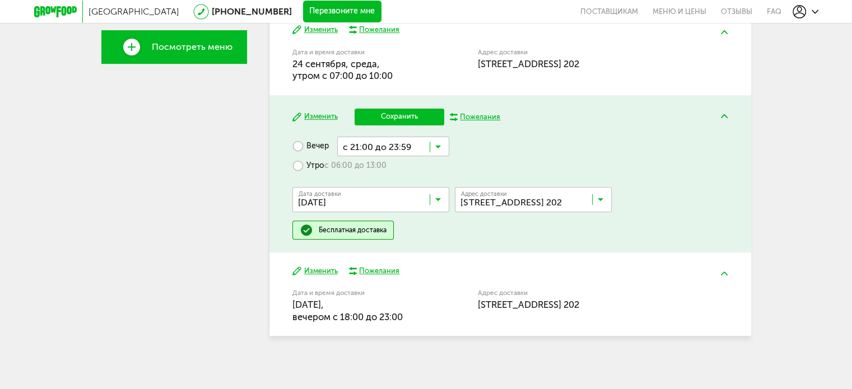
scroll to position [381, 0]
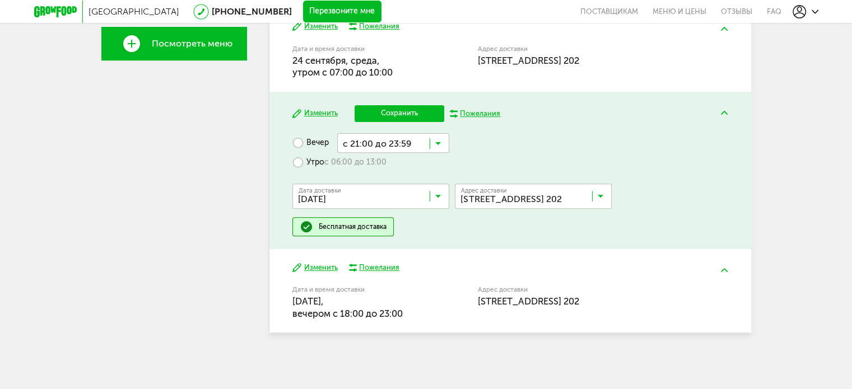
click at [325, 266] on button "Изменить" at bounding box center [314, 268] width 45 height 11
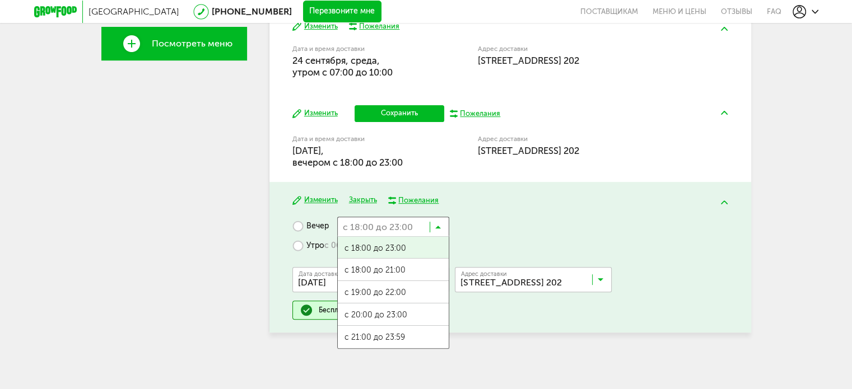
click at [444, 231] on input "Search for option" at bounding box center [393, 226] width 112 height 19
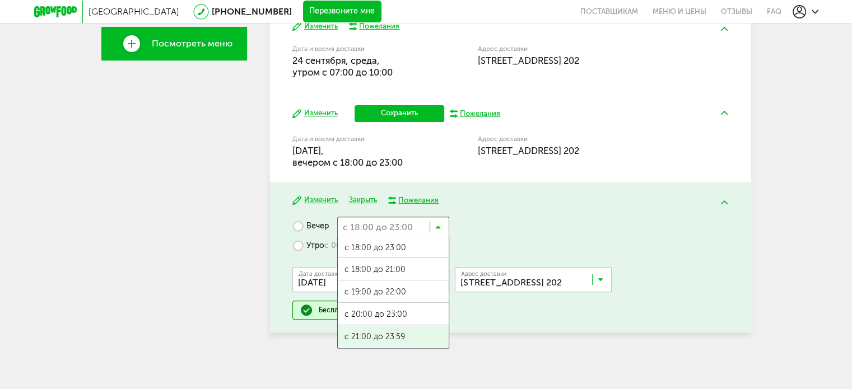
scroll to position [0, 0]
click at [410, 332] on span "с 21:00 до 23:59" at bounding box center [393, 338] width 111 height 24
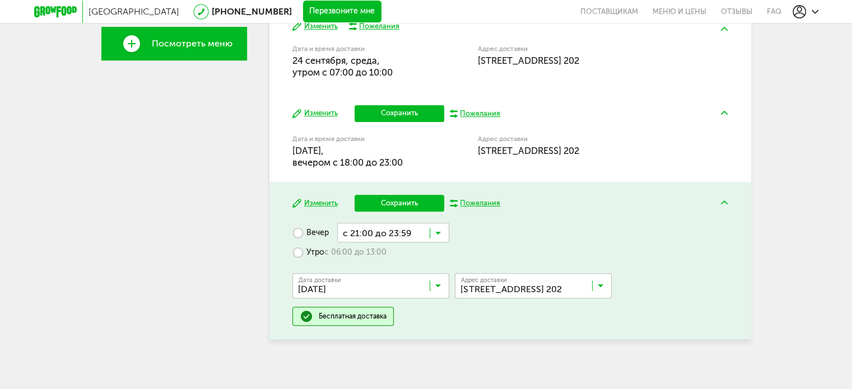
click at [462, 354] on div "Москва 8 (800) 555-21-78 Перезвоните мне поставщикам Меню и цены Отзывы FAQ 8 (…" at bounding box center [426, 8] width 852 height 778
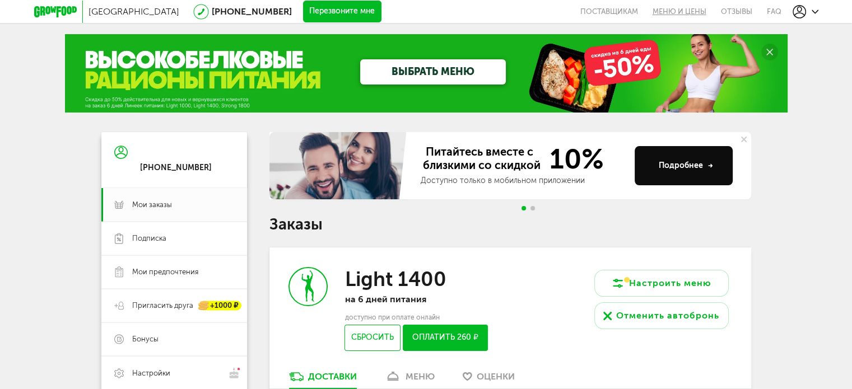
click at [673, 14] on link "Меню и цены" at bounding box center [679, 11] width 68 height 23
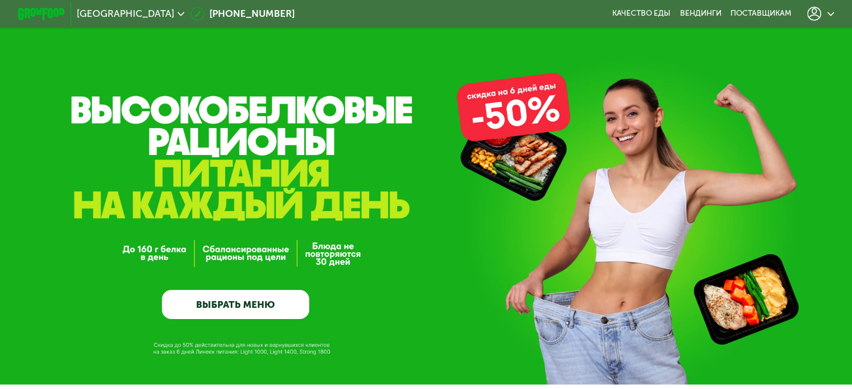
click at [249, 308] on div "GrowFood — доставка правильного питания ВЫБРАТЬ МЕНЮ" at bounding box center [426, 192] width 852 height 385
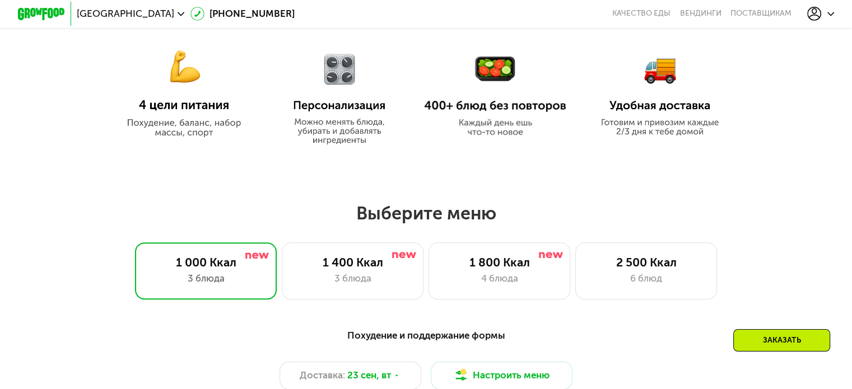
scroll to position [573, 0]
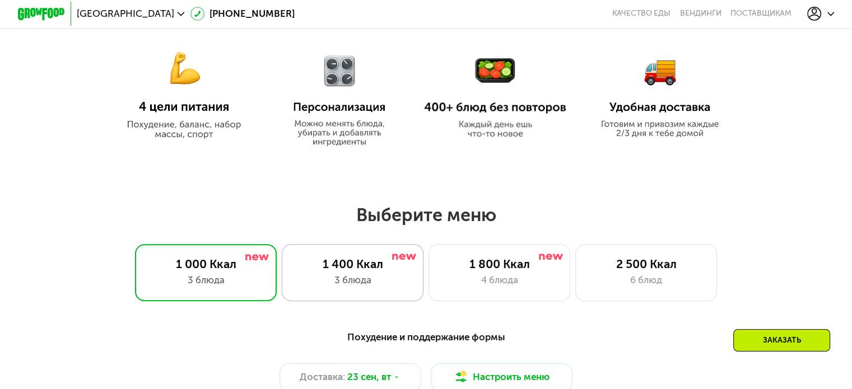
click at [364, 270] on div "1 400 Ккал" at bounding box center [352, 264] width 117 height 14
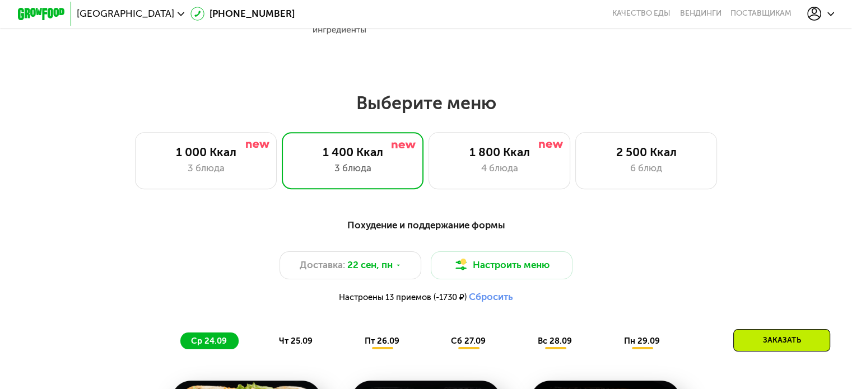
scroll to position [741, 0]
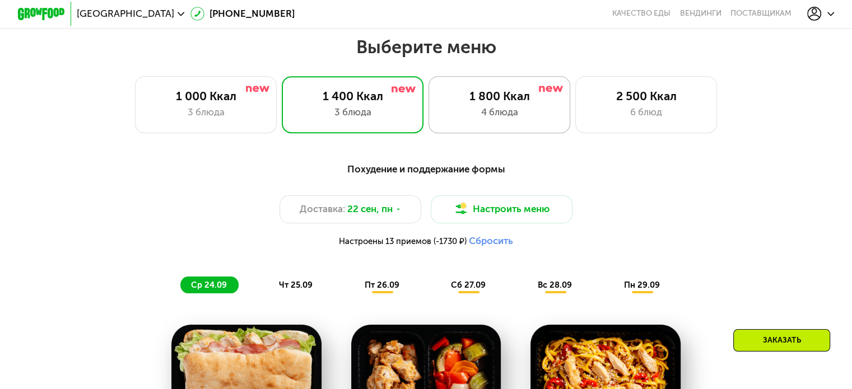
click at [481, 114] on div "4 блюда" at bounding box center [499, 112] width 117 height 14
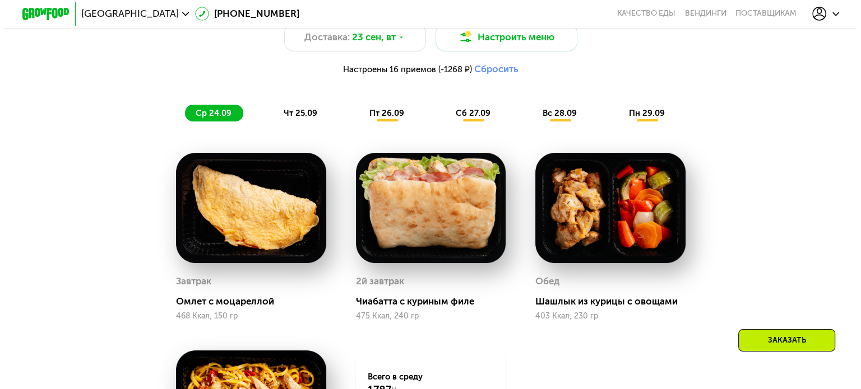
scroll to position [797, 0]
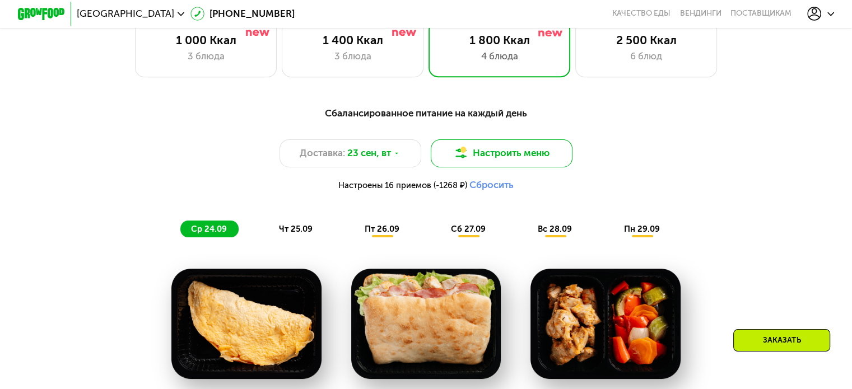
click at [495, 157] on button "Настроить меню" at bounding box center [502, 154] width 142 height 29
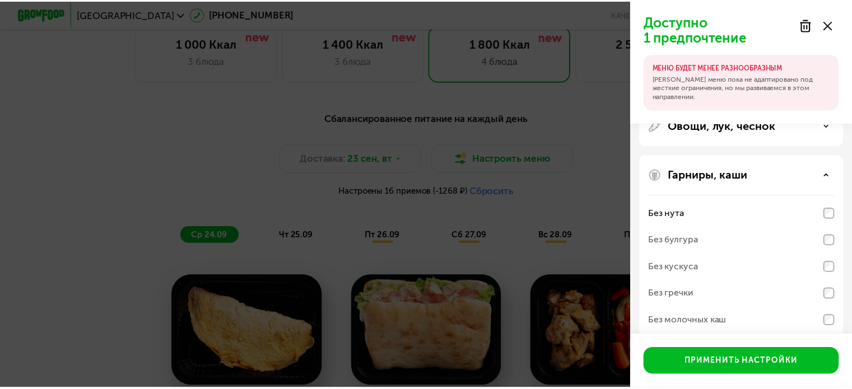
scroll to position [324, 0]
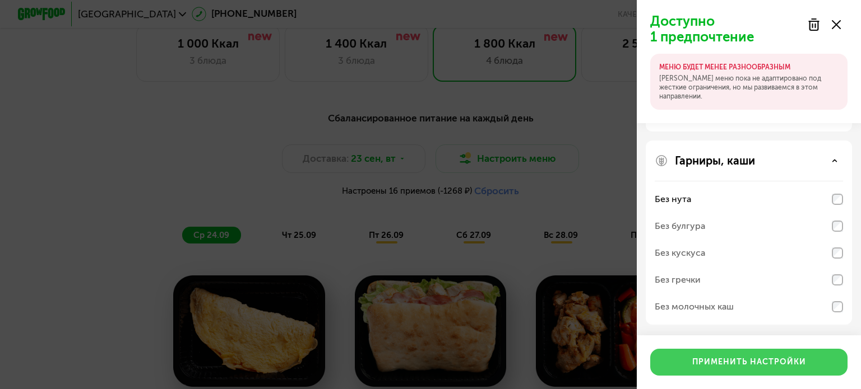
click at [732, 367] on button "Применить настройки" at bounding box center [748, 362] width 197 height 27
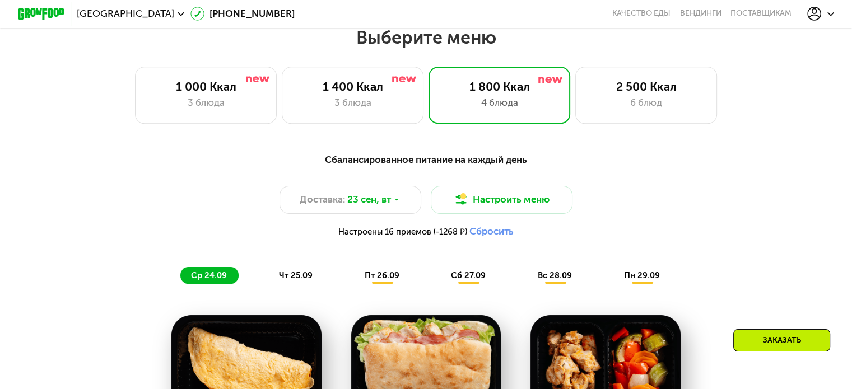
scroll to position [741, 0]
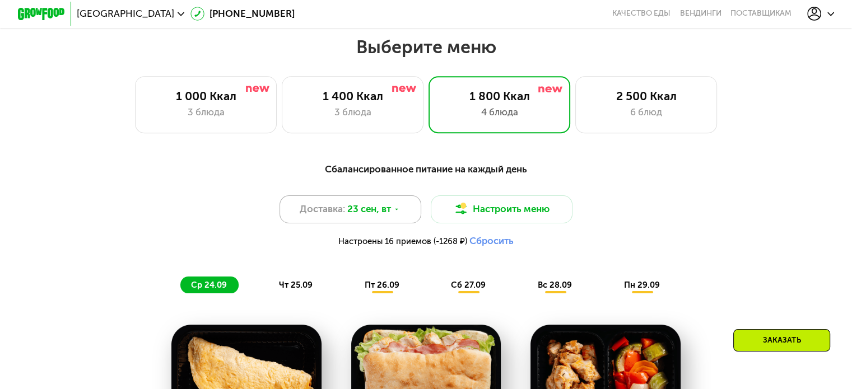
click at [403, 209] on div "Доставка: 23 сен, вт" at bounding box center [351, 210] width 142 height 29
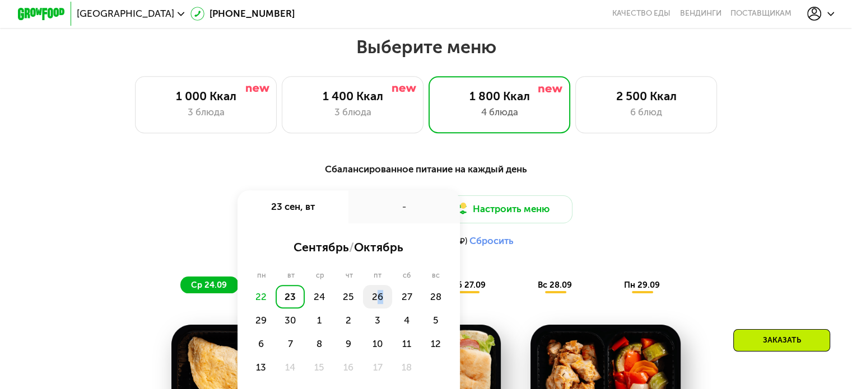
click at [379, 300] on div "26" at bounding box center [377, 297] width 29 height 24
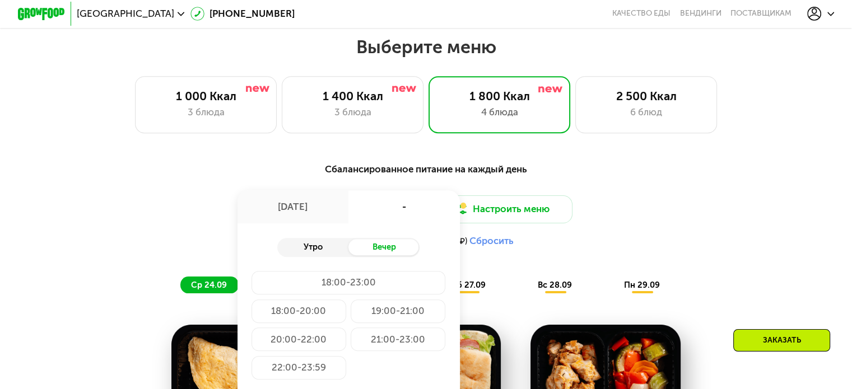
click at [324, 253] on div "Утро" at bounding box center [312, 247] width 71 height 17
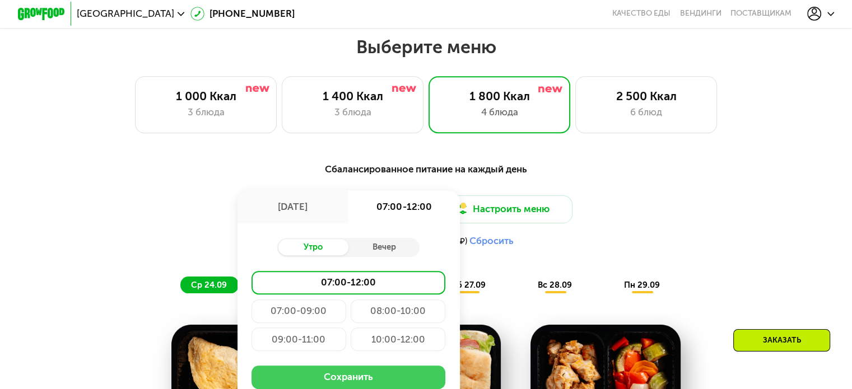
click at [340, 384] on button "Сохранить" at bounding box center [349, 378] width 194 height 24
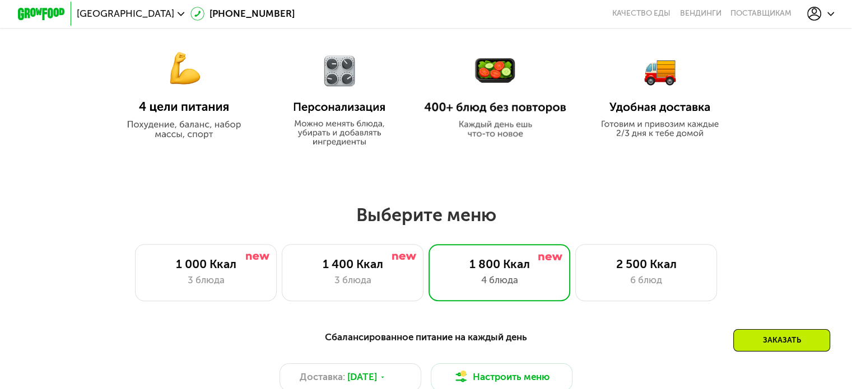
scroll to position [853, 0]
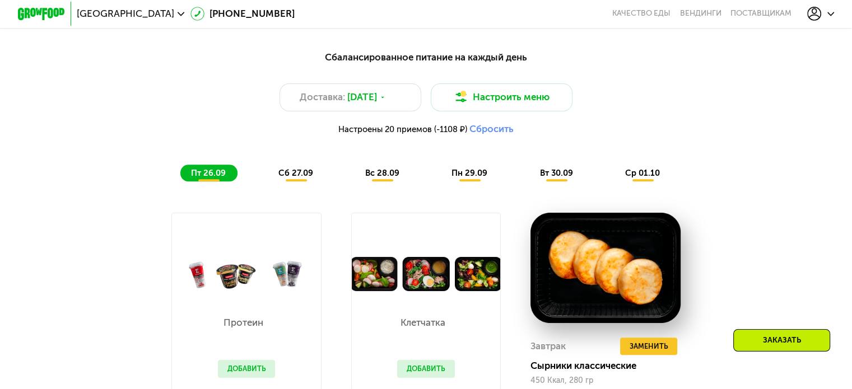
click at [292, 178] on span "сб 27.09" at bounding box center [295, 173] width 35 height 10
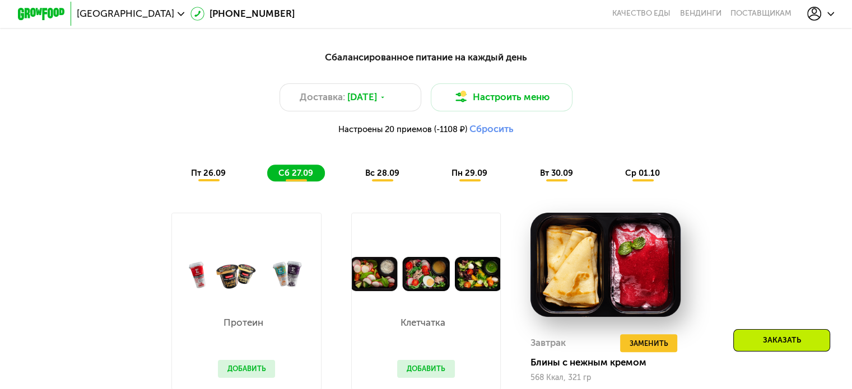
click at [386, 188] on div "Сбалансированное питание на каждый день Доставка: 26 сен, пт Настроить меню Нас…" at bounding box center [426, 116] width 715 height 146
click at [374, 182] on div "вс 28.09" at bounding box center [383, 173] width 57 height 17
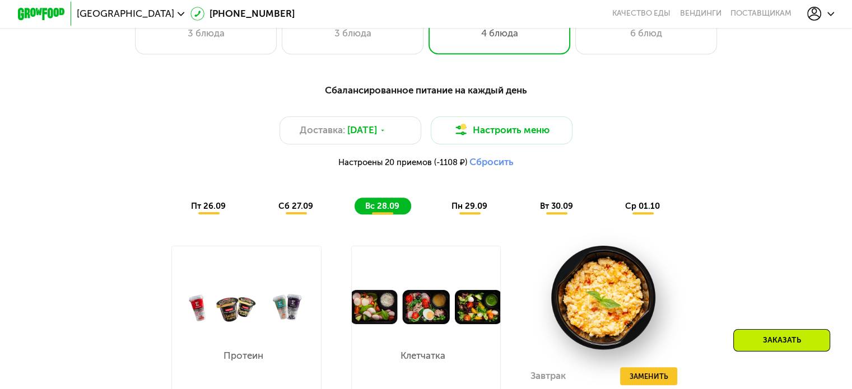
scroll to position [797, 0]
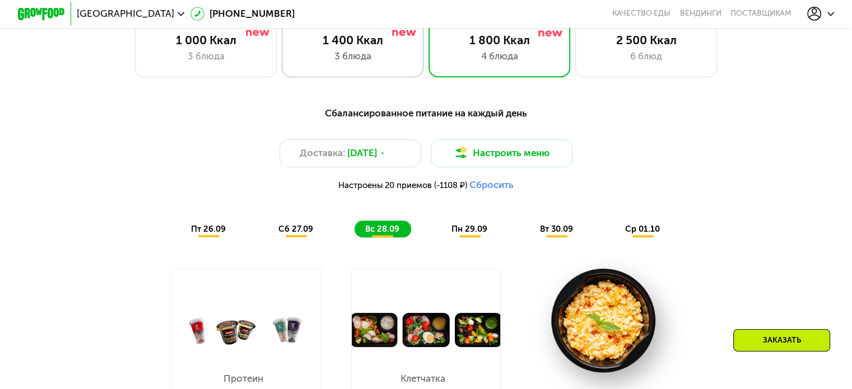
click at [350, 62] on div "3 блюда" at bounding box center [352, 56] width 117 height 14
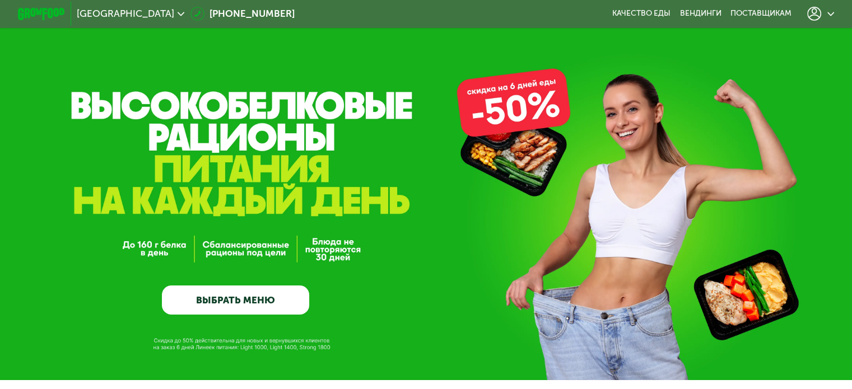
scroll to position [0, 0]
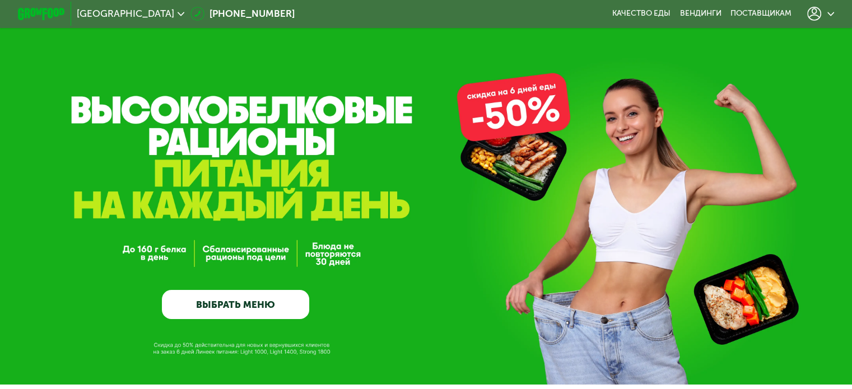
click at [834, 11] on icon at bounding box center [831, 14] width 7 height 7
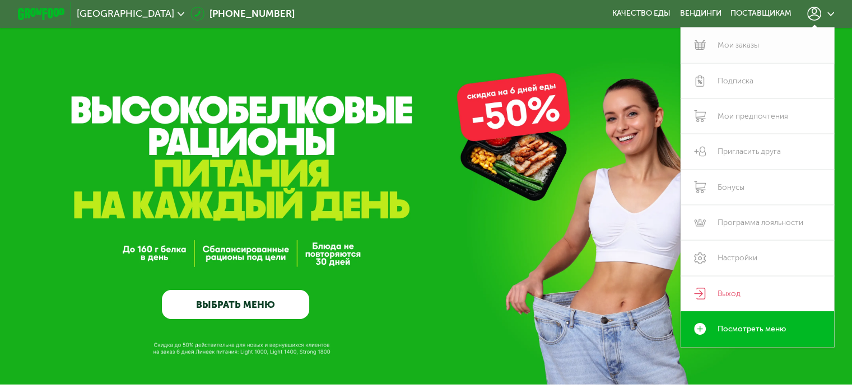
click at [747, 48] on link "Мои заказы" at bounding box center [758, 44] width 154 height 35
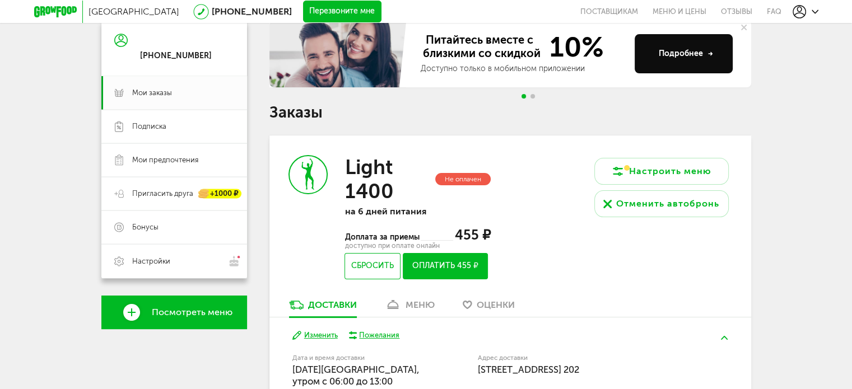
scroll to position [56, 0]
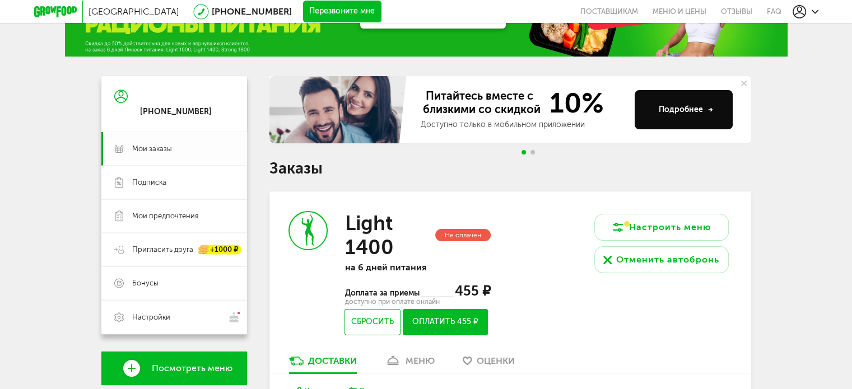
click at [157, 151] on span "Мои заказы" at bounding box center [152, 149] width 40 height 10
click at [155, 145] on span "Мои заказы" at bounding box center [152, 149] width 40 height 10
click at [379, 315] on button "Сбросить" at bounding box center [372, 322] width 55 height 26
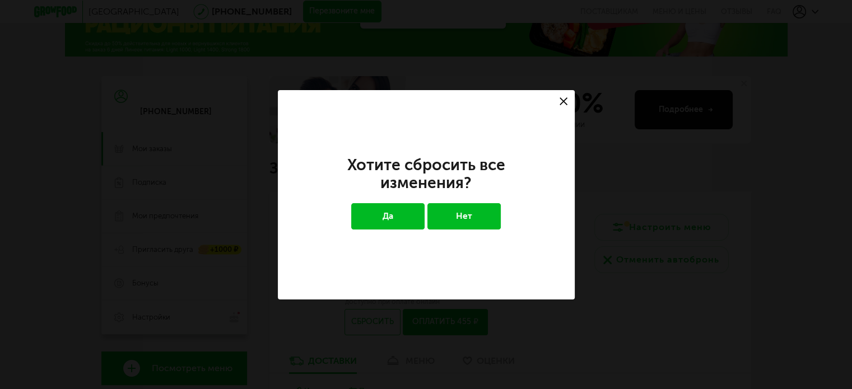
click at [412, 216] on button "Да" at bounding box center [387, 216] width 73 height 26
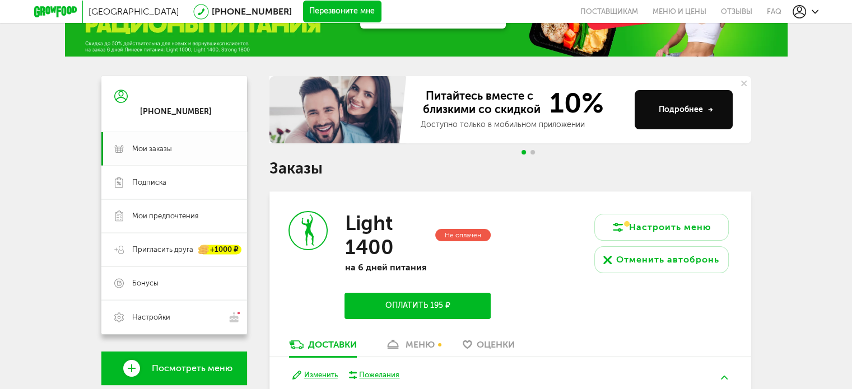
click at [152, 154] on span "Мои заказы" at bounding box center [152, 149] width 40 height 10
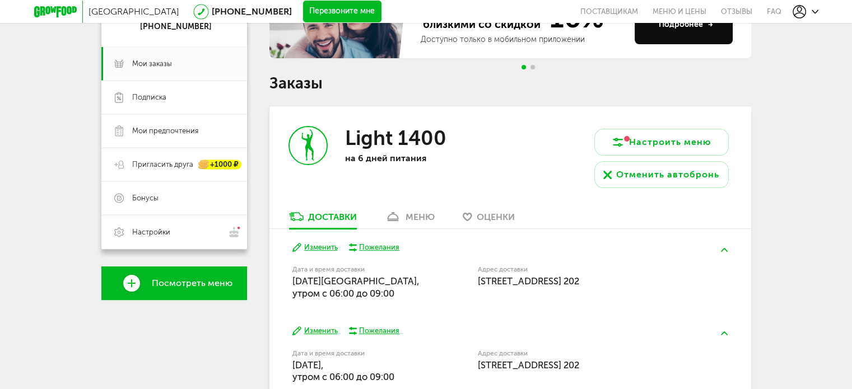
scroll to position [120, 0]
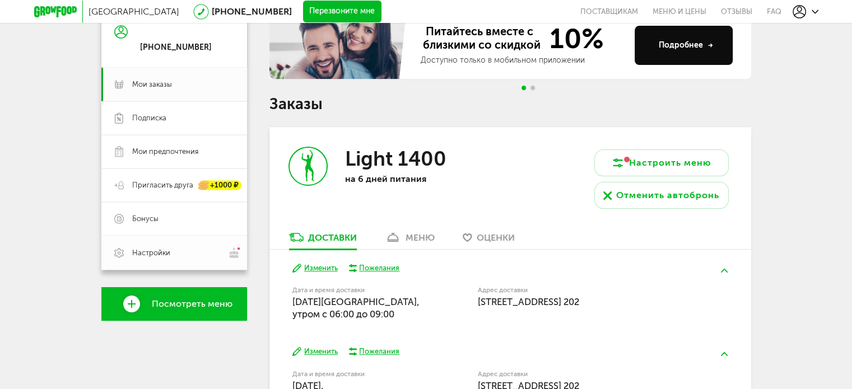
click at [146, 248] on span "Настройки" at bounding box center [183, 253] width 102 height 12
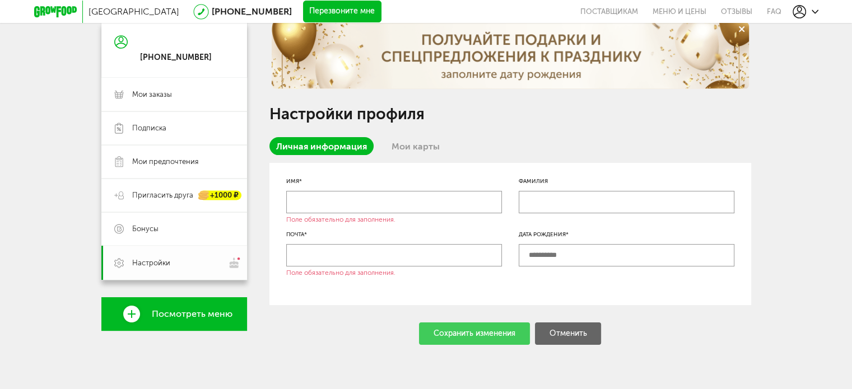
scroll to position [120, 0]
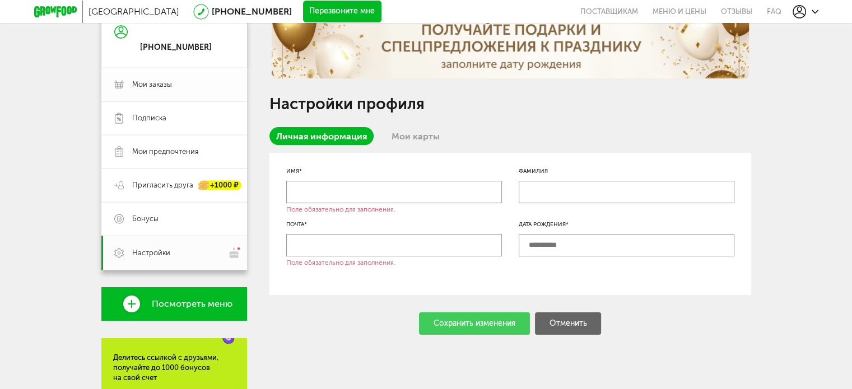
click at [173, 83] on span "Мои заказы" at bounding box center [183, 85] width 102 height 10
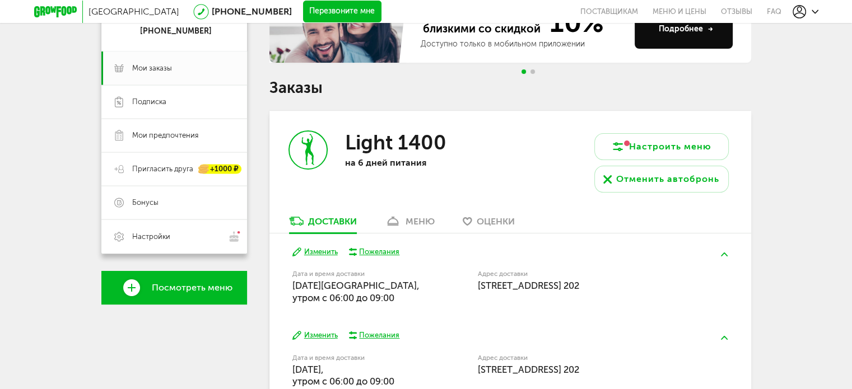
scroll to position [120, 0]
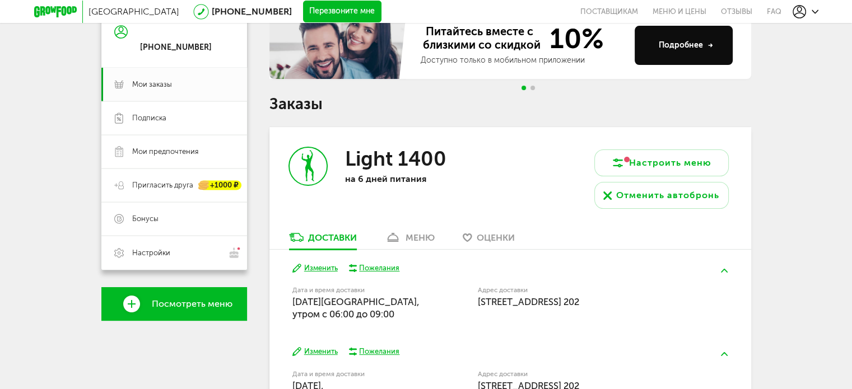
click at [414, 238] on div "меню" at bounding box center [420, 238] width 29 height 11
